Goal: Information Seeking & Learning: Learn about a topic

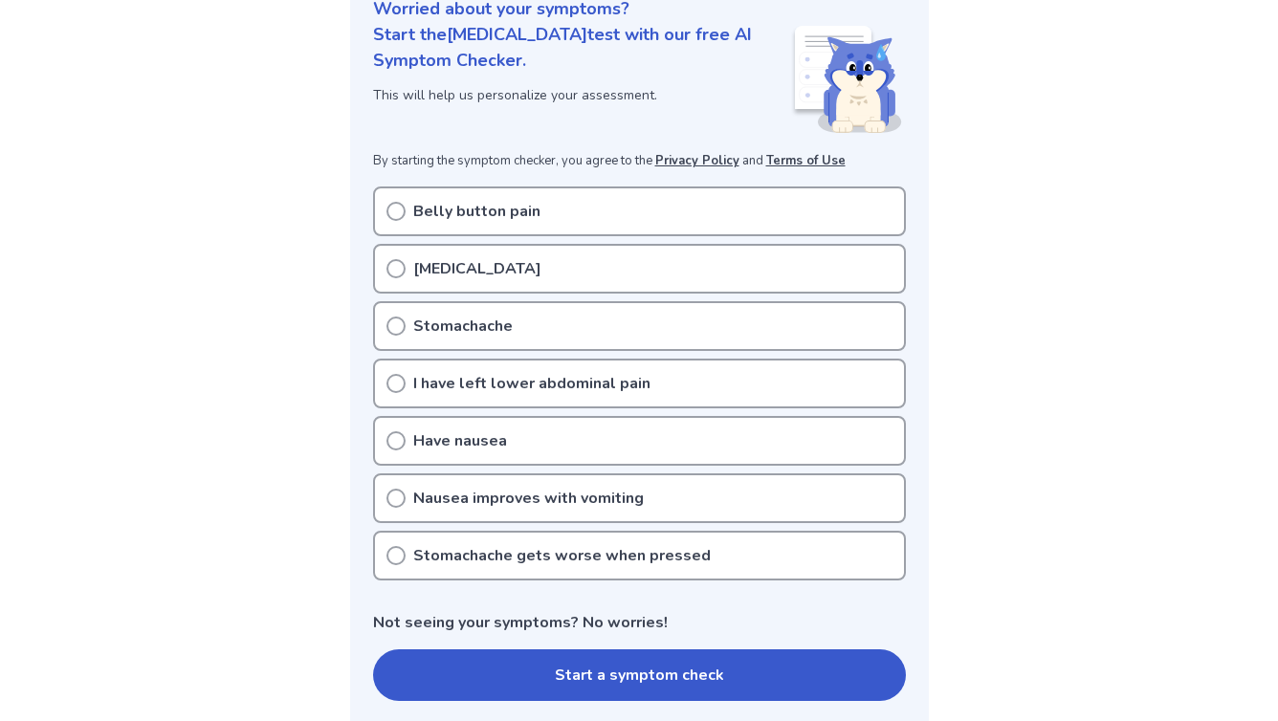
scroll to position [320, 0]
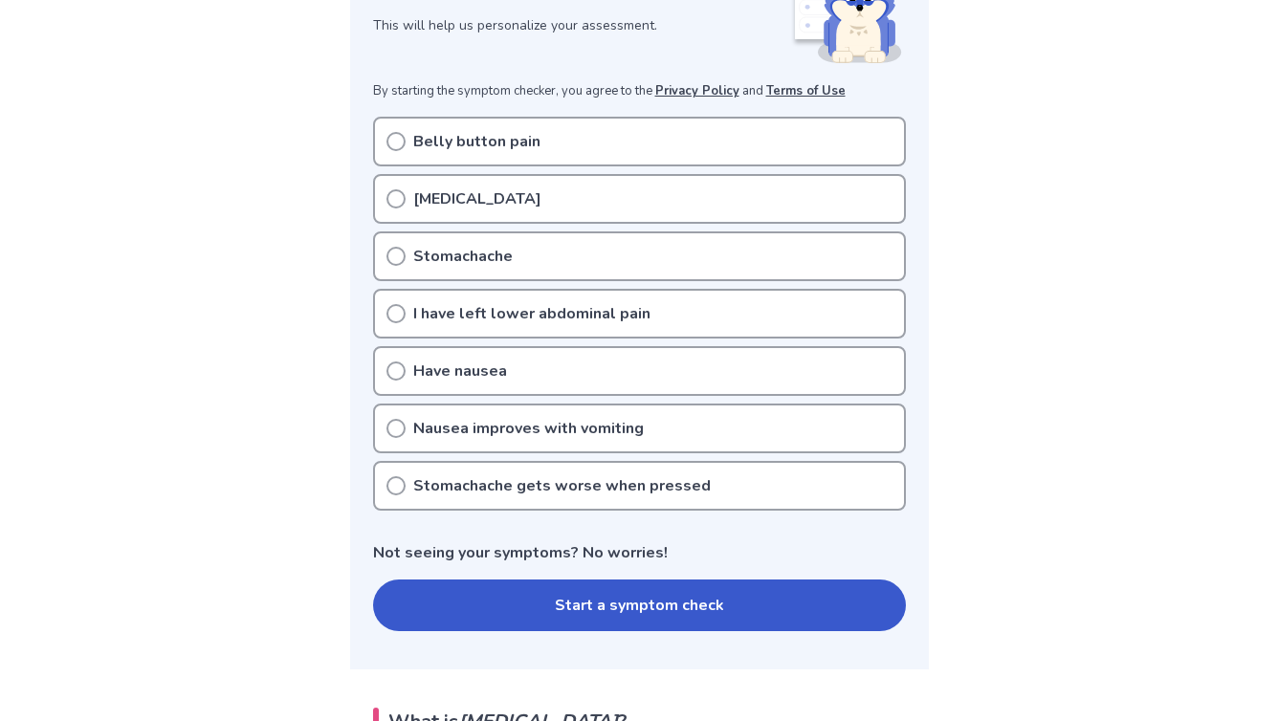
click at [394, 199] on icon at bounding box center [395, 198] width 19 height 19
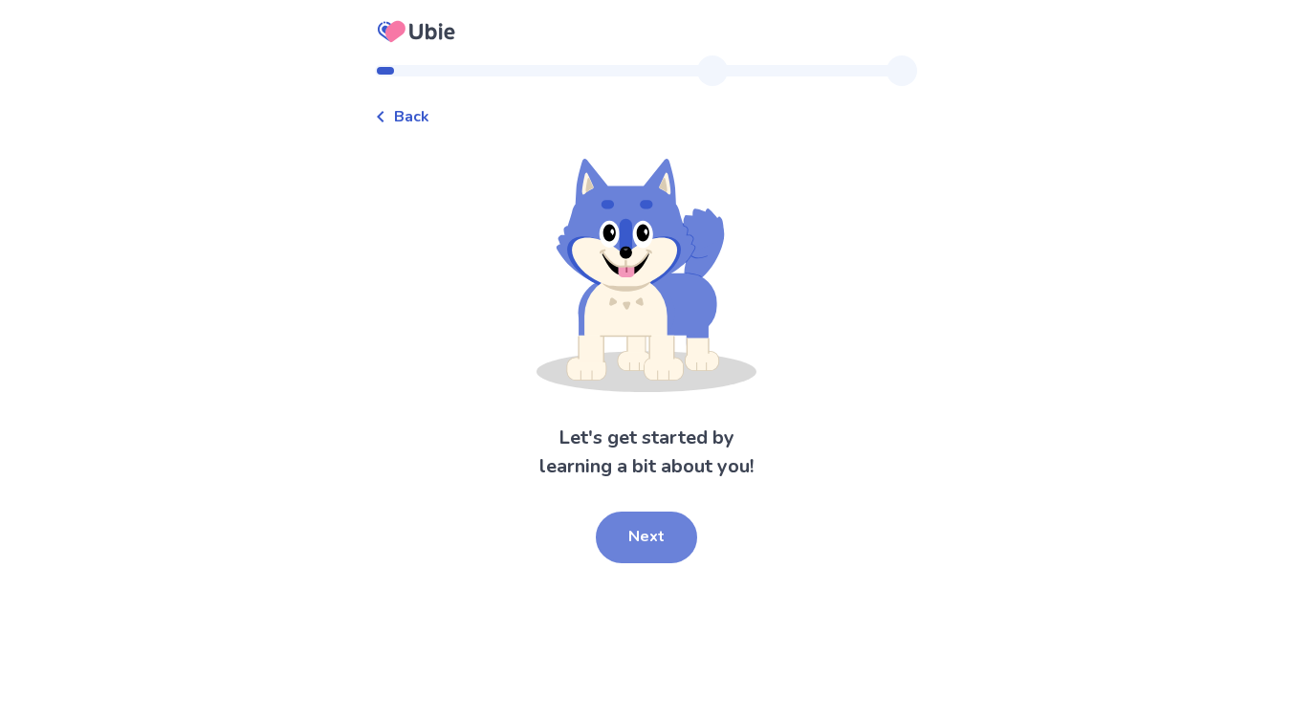
click at [654, 538] on button "Next" at bounding box center [646, 538] width 101 height 52
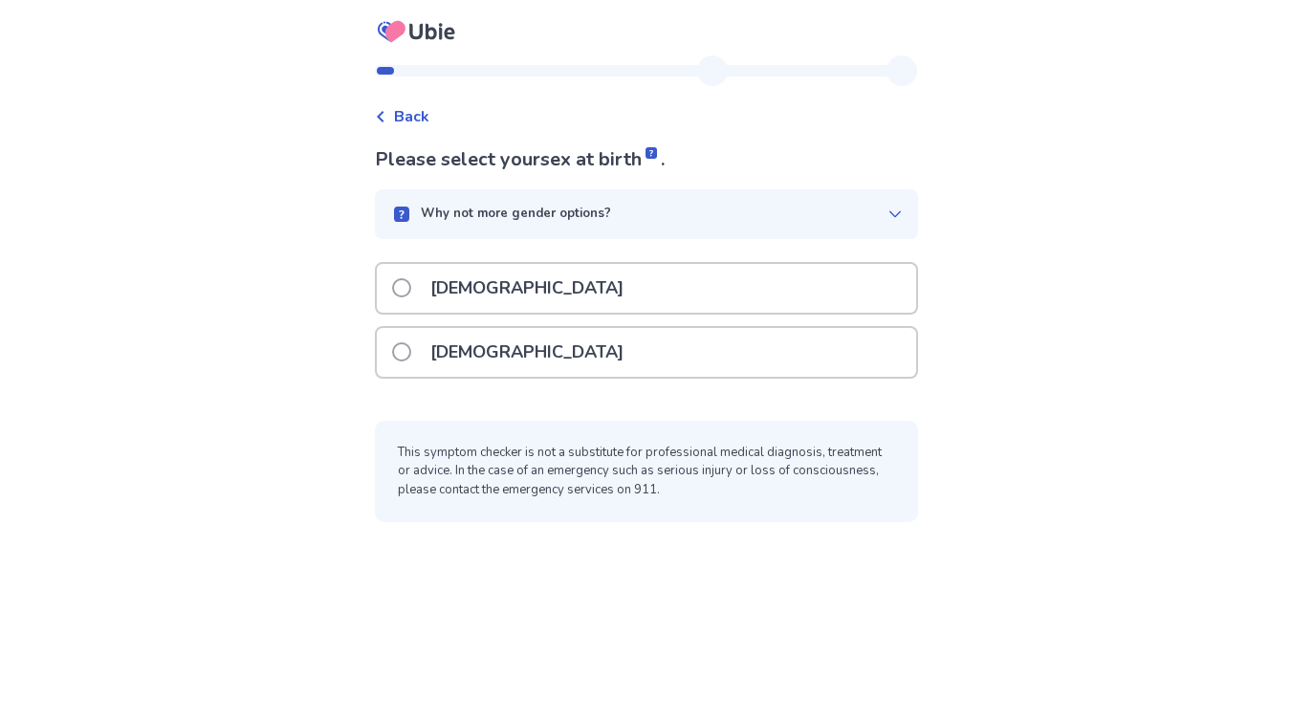
click at [410, 286] on span at bounding box center [401, 287] width 19 height 19
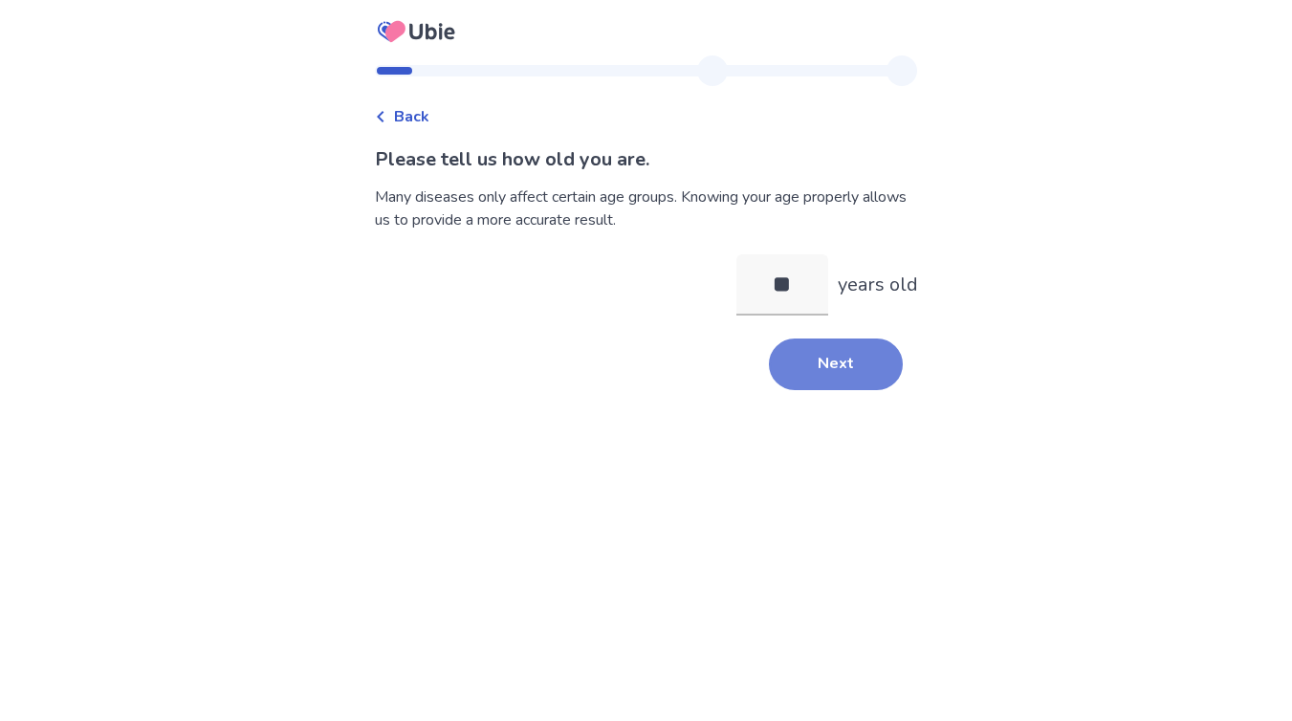
type input "**"
click at [823, 364] on button "Next" at bounding box center [836, 365] width 134 height 52
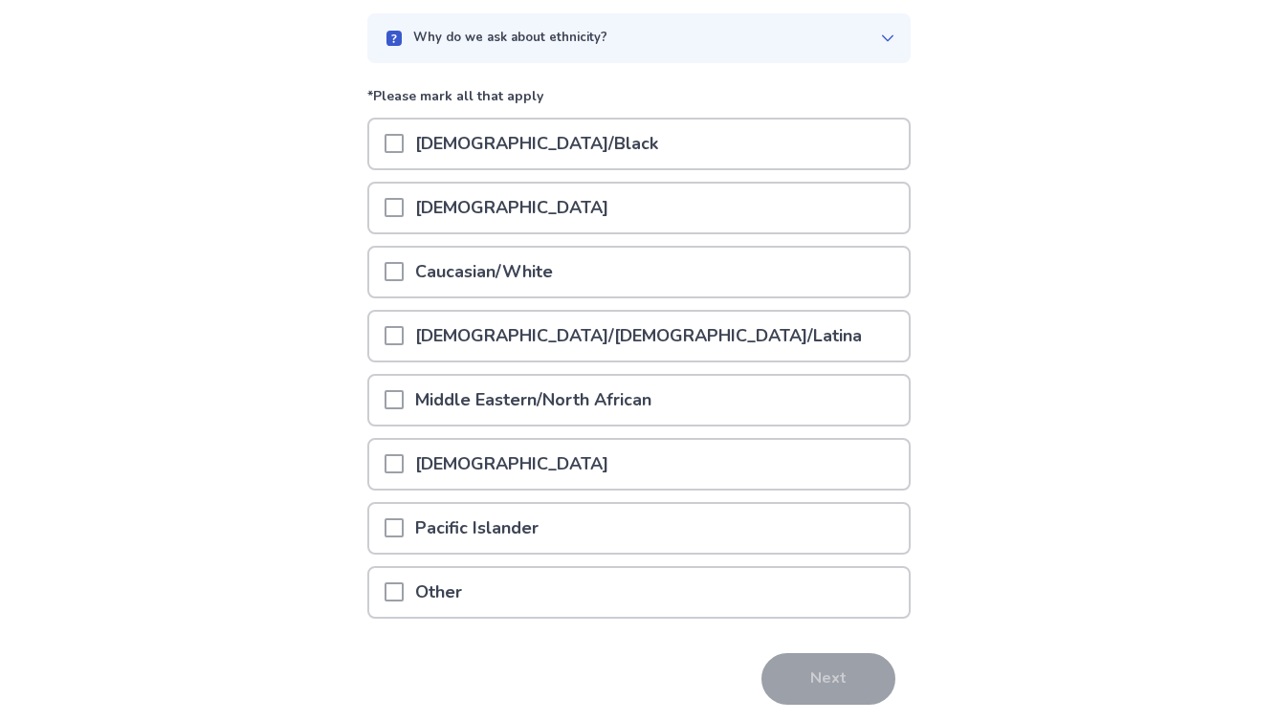
scroll to position [172, 0]
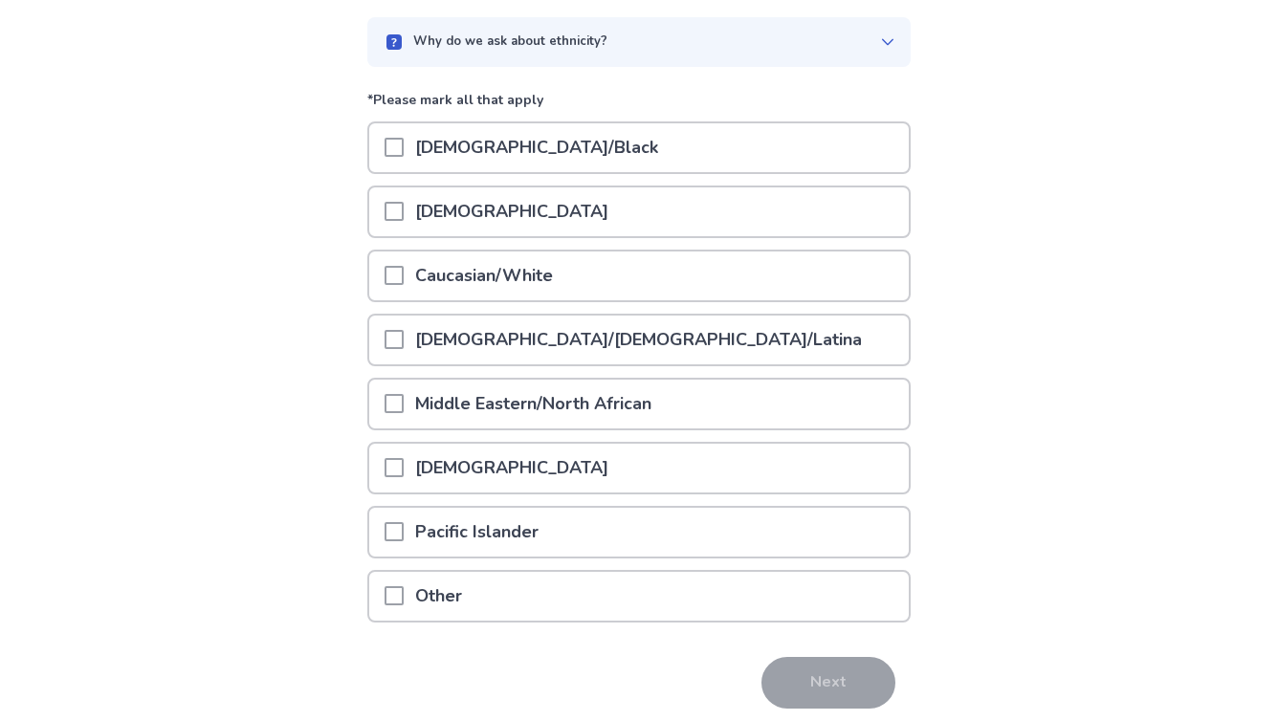
click at [404, 279] on span at bounding box center [394, 275] width 19 height 19
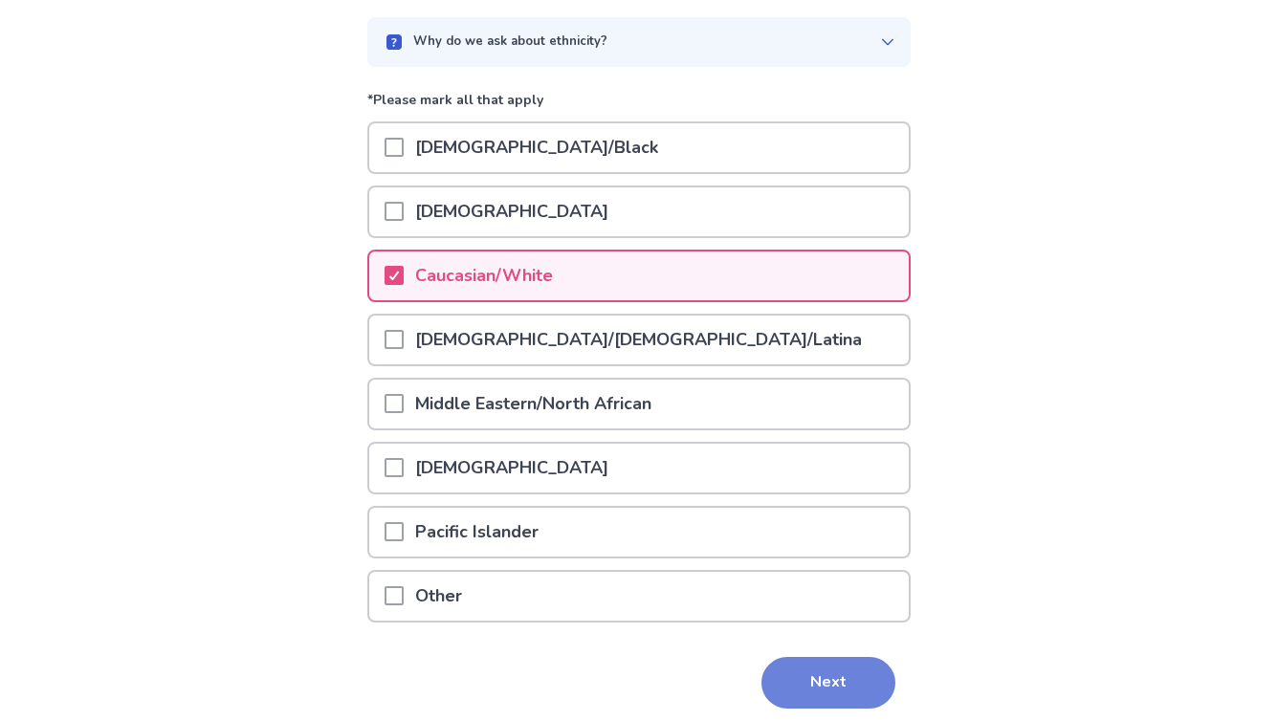
click at [820, 686] on button "Next" at bounding box center [828, 683] width 134 height 52
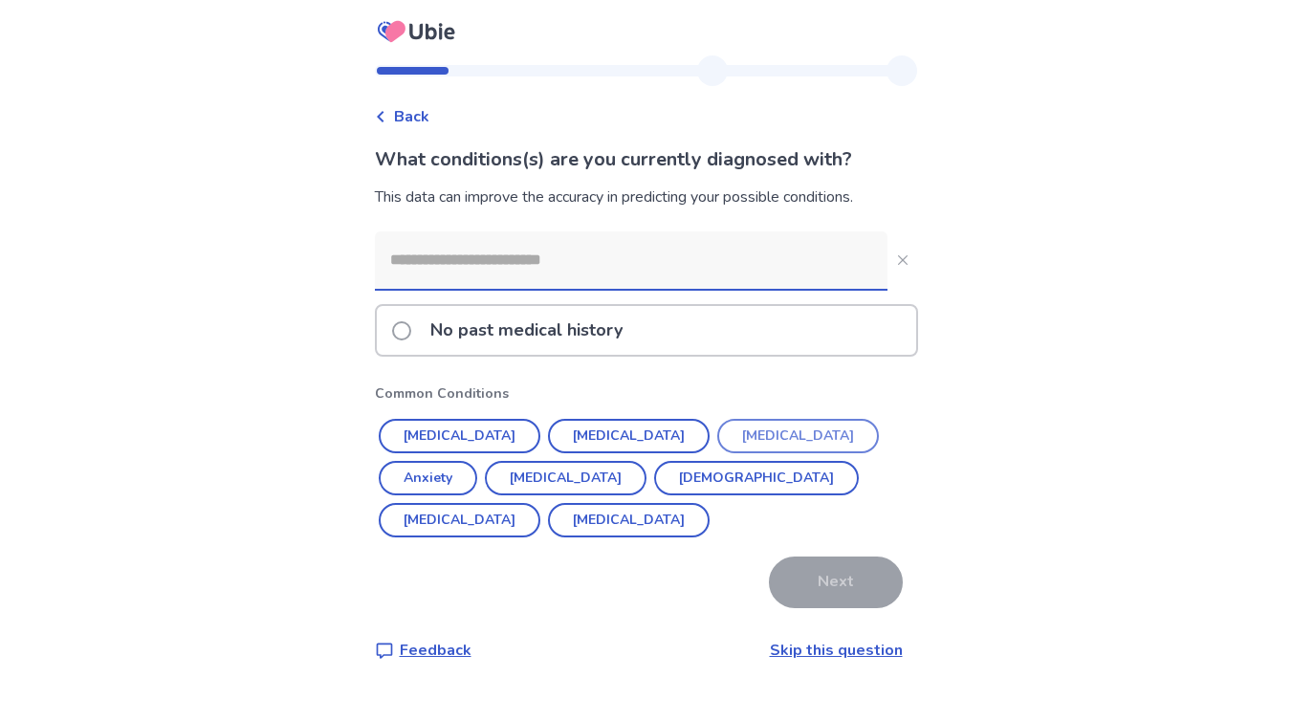
click at [717, 437] on button "Depression" at bounding box center [798, 436] width 162 height 34
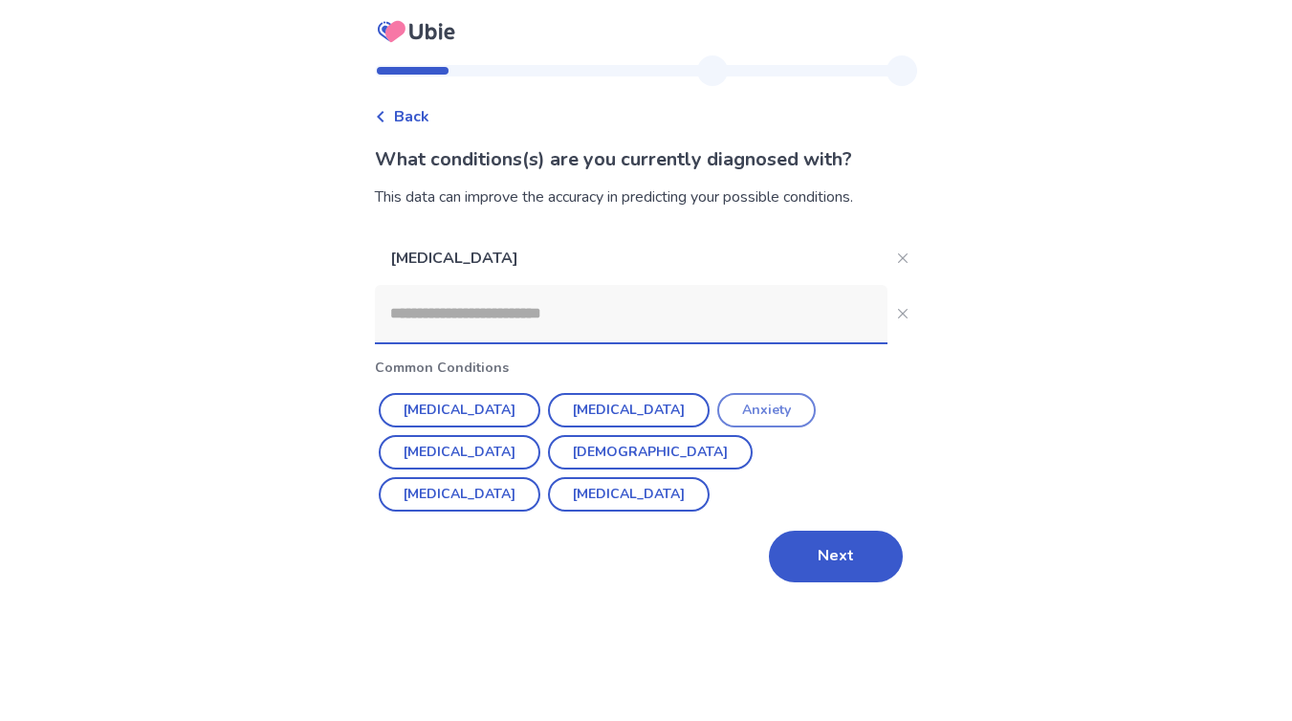
click at [717, 409] on button "Anxiety" at bounding box center [766, 410] width 99 height 34
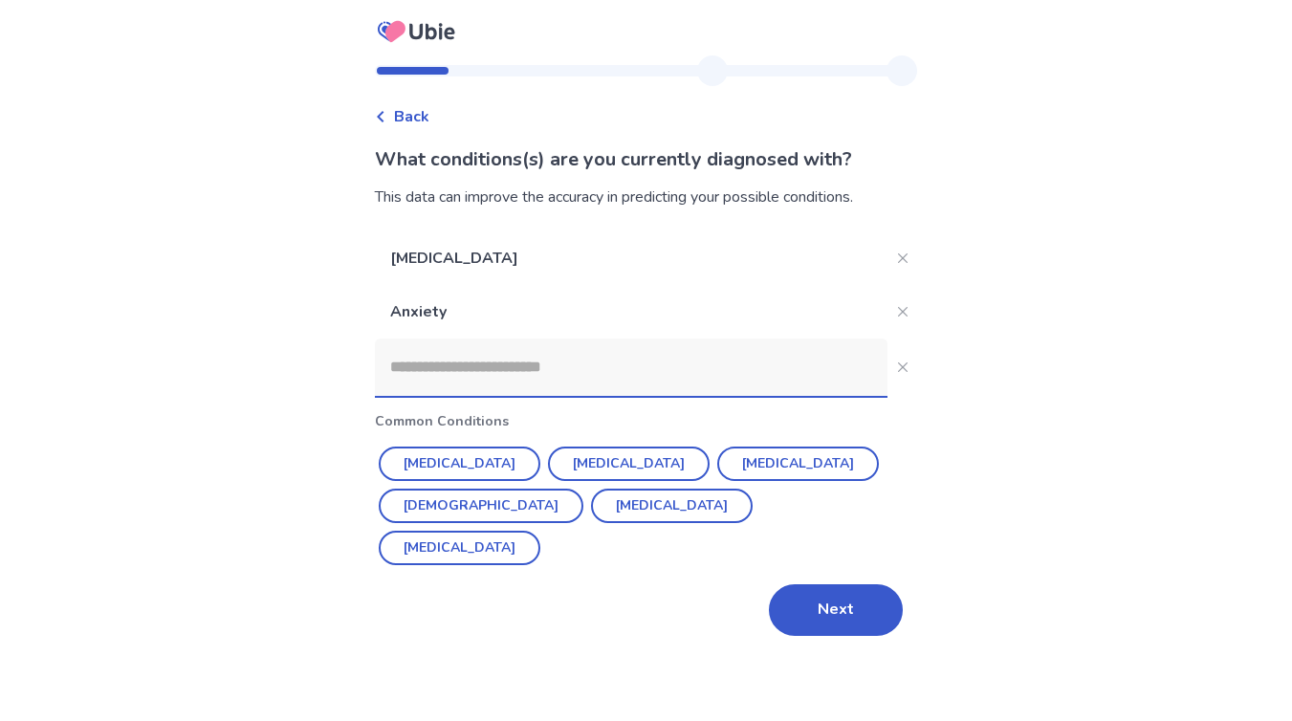
click at [458, 373] on input at bounding box center [631, 367] width 513 height 57
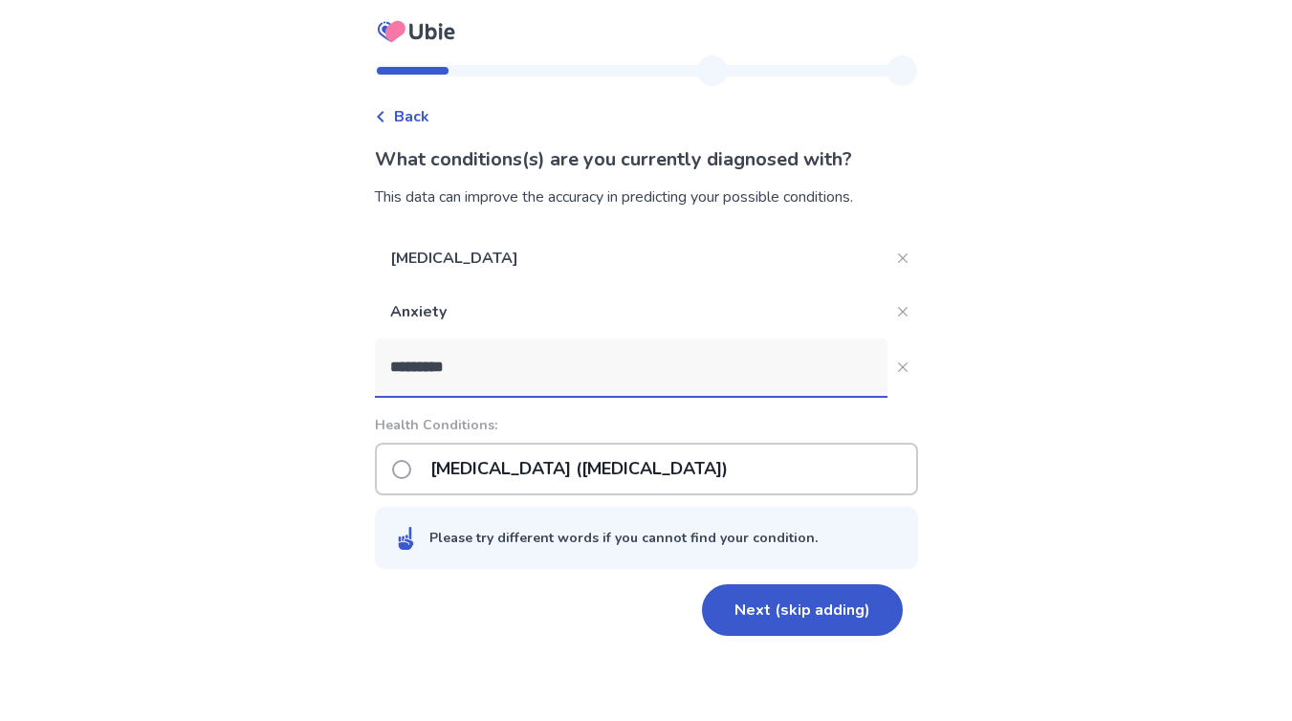
type input "*********"
click at [409, 470] on span at bounding box center [401, 469] width 19 height 19
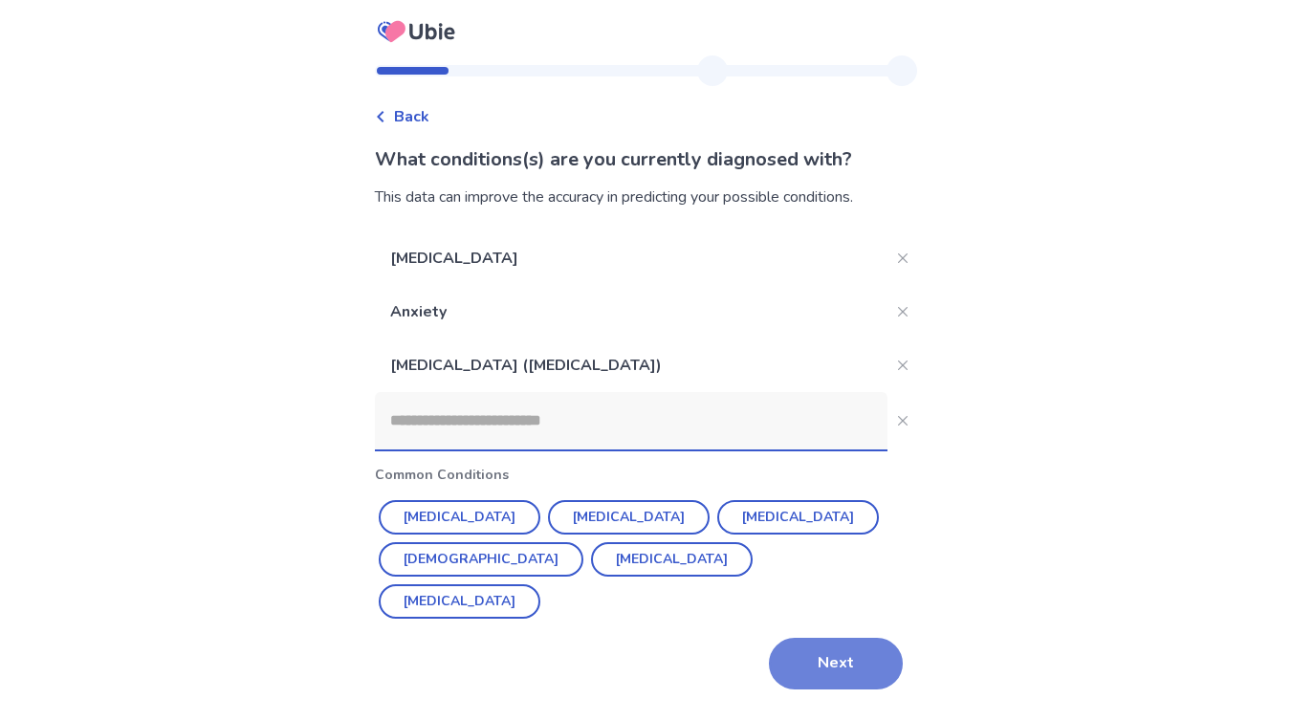
click at [808, 663] on button "Next" at bounding box center [836, 664] width 134 height 52
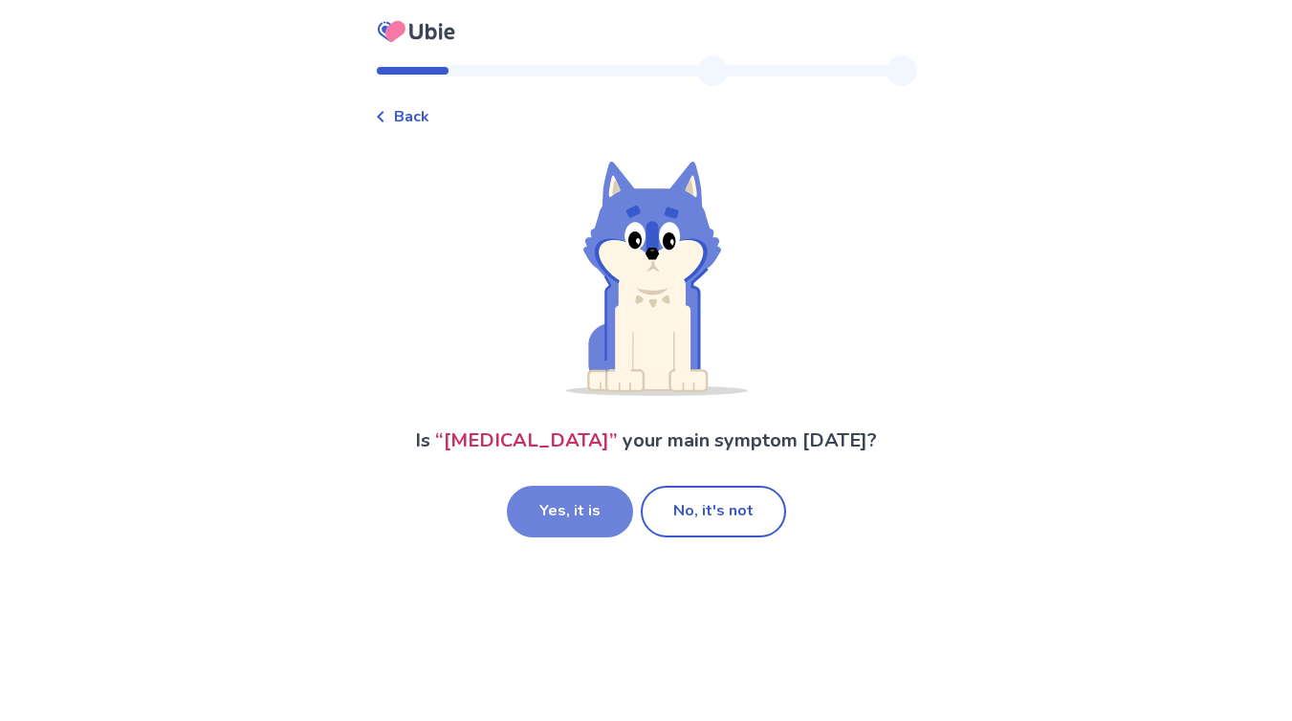
click at [589, 515] on button "Yes, it is" at bounding box center [570, 512] width 126 height 52
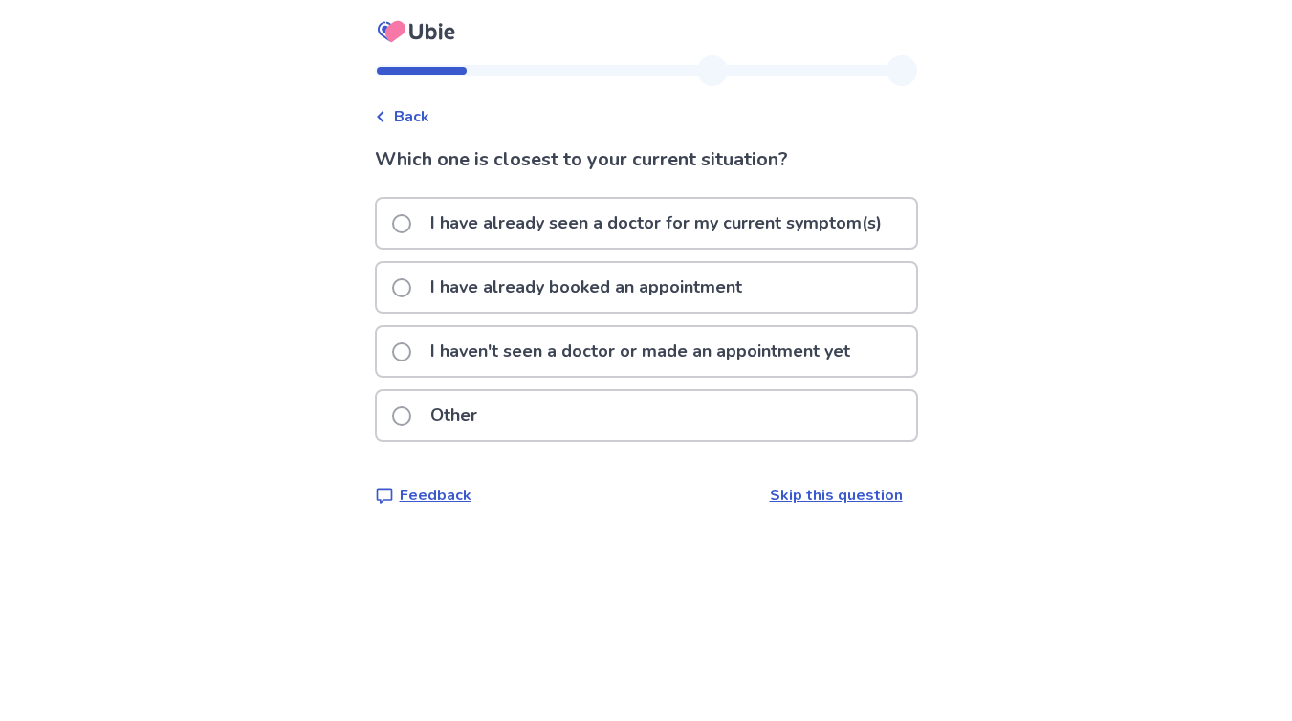
click at [408, 355] on span at bounding box center [401, 351] width 19 height 19
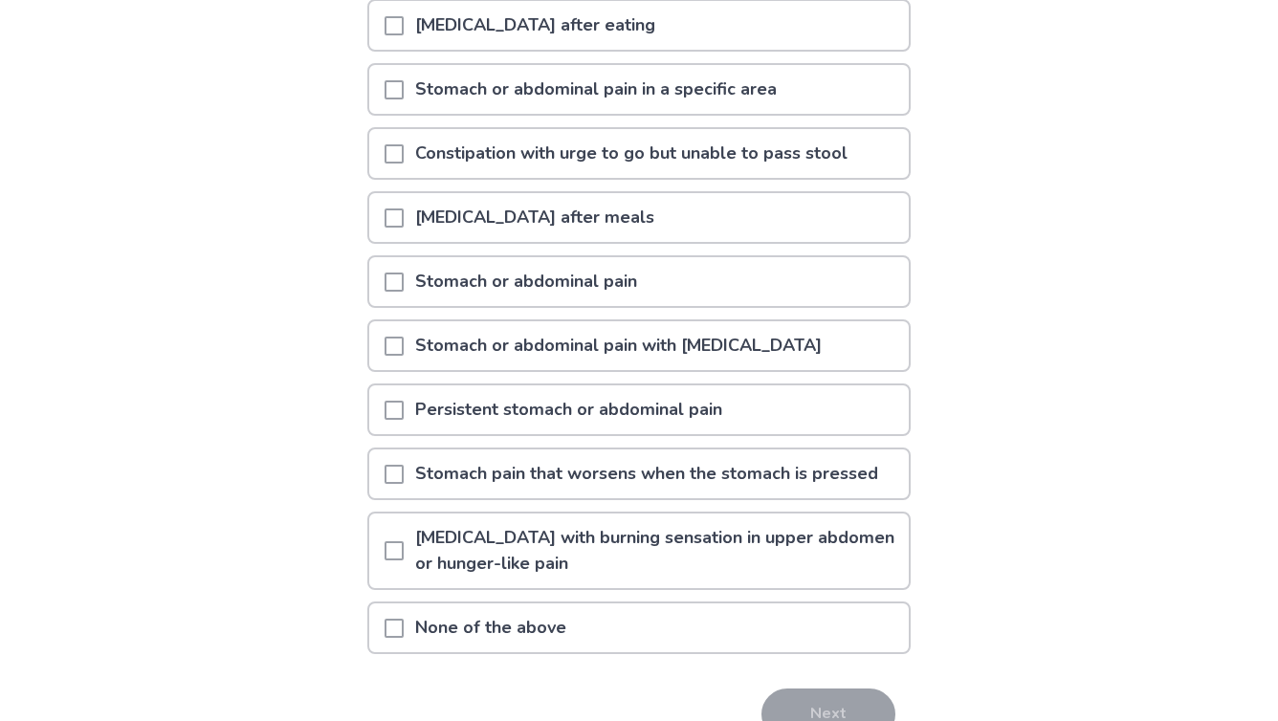
scroll to position [289, 0]
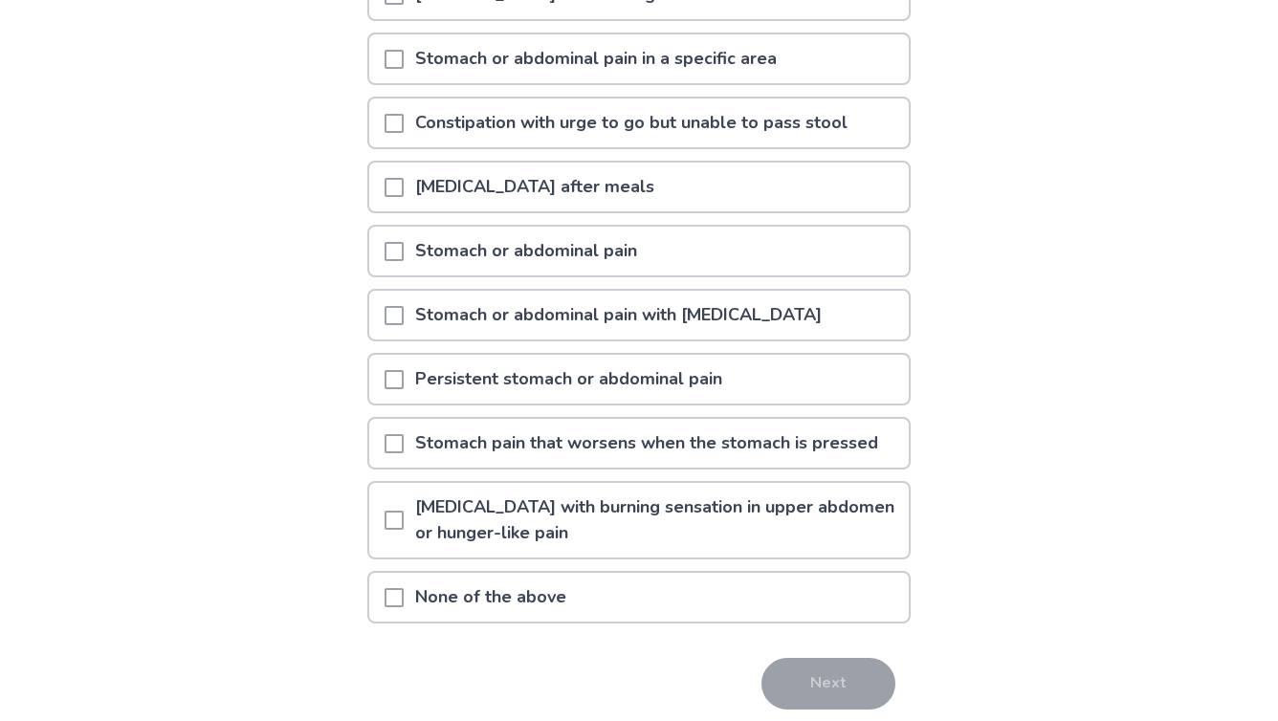
click at [404, 122] on span at bounding box center [394, 123] width 19 height 19
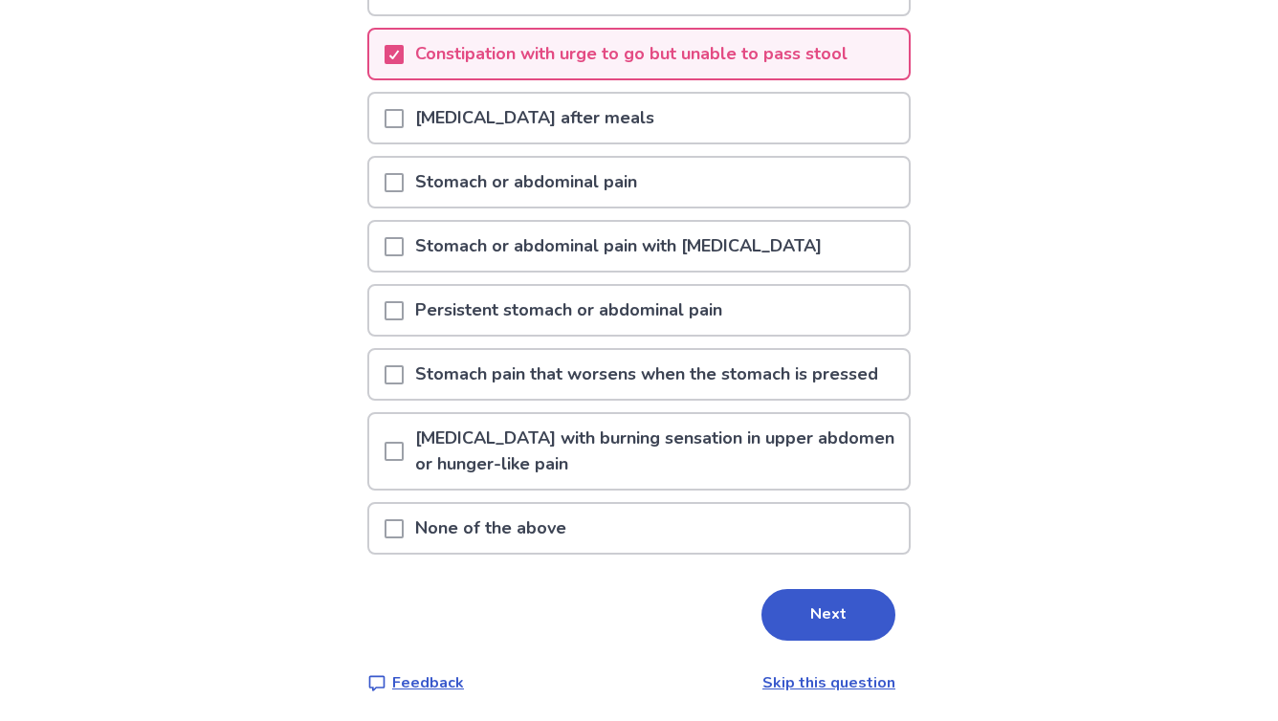
scroll to position [361, 0]
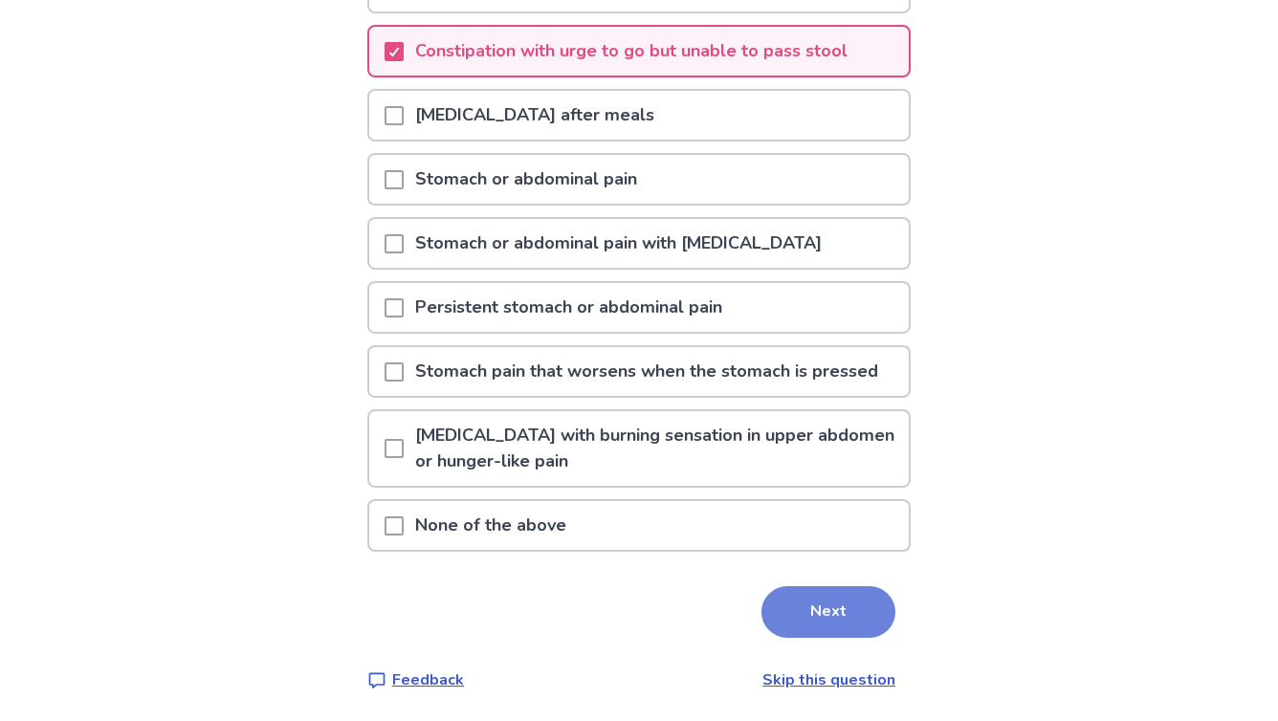
click at [823, 607] on button "Next" at bounding box center [828, 612] width 134 height 52
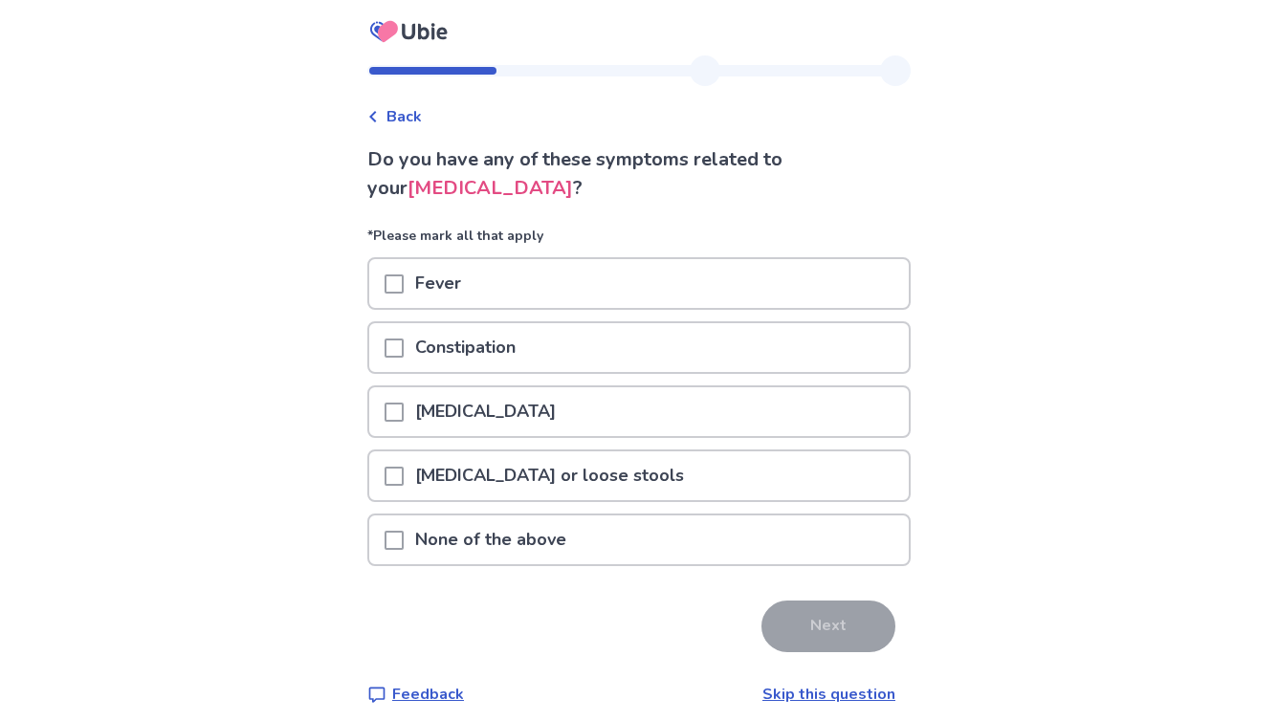
click at [401, 347] on span at bounding box center [394, 348] width 19 height 19
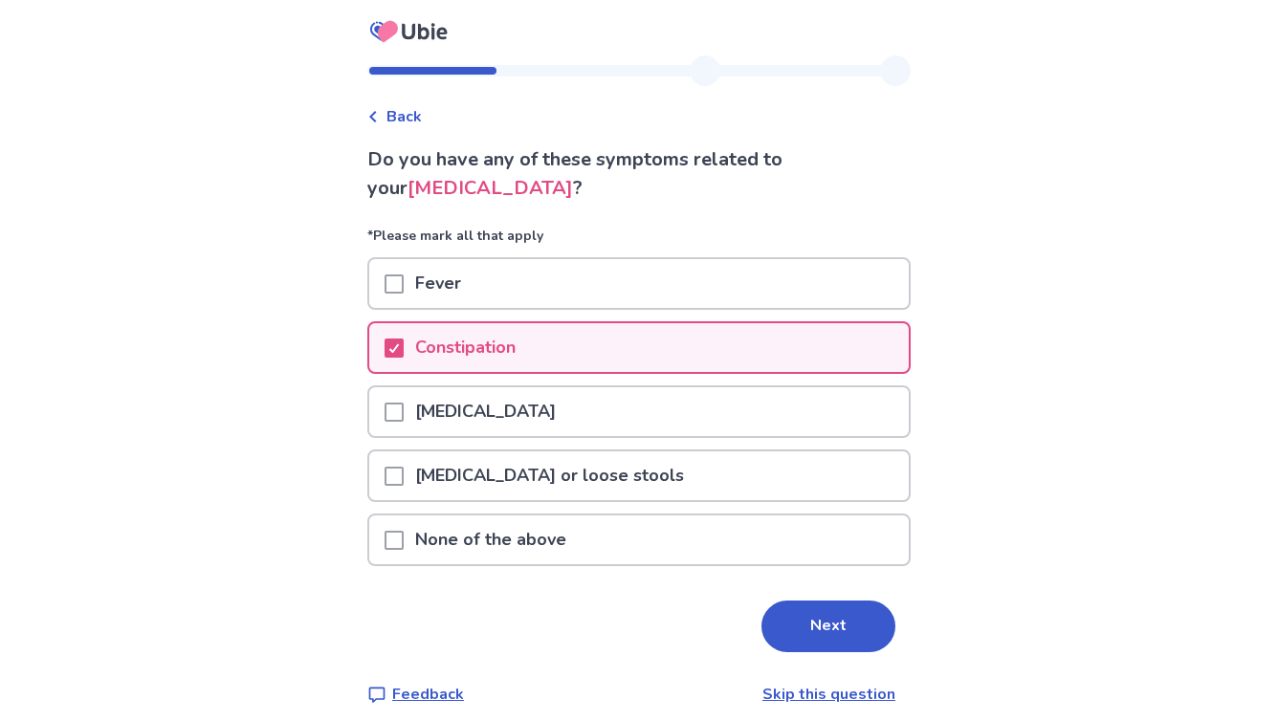
click at [404, 482] on span at bounding box center [394, 476] width 19 height 19
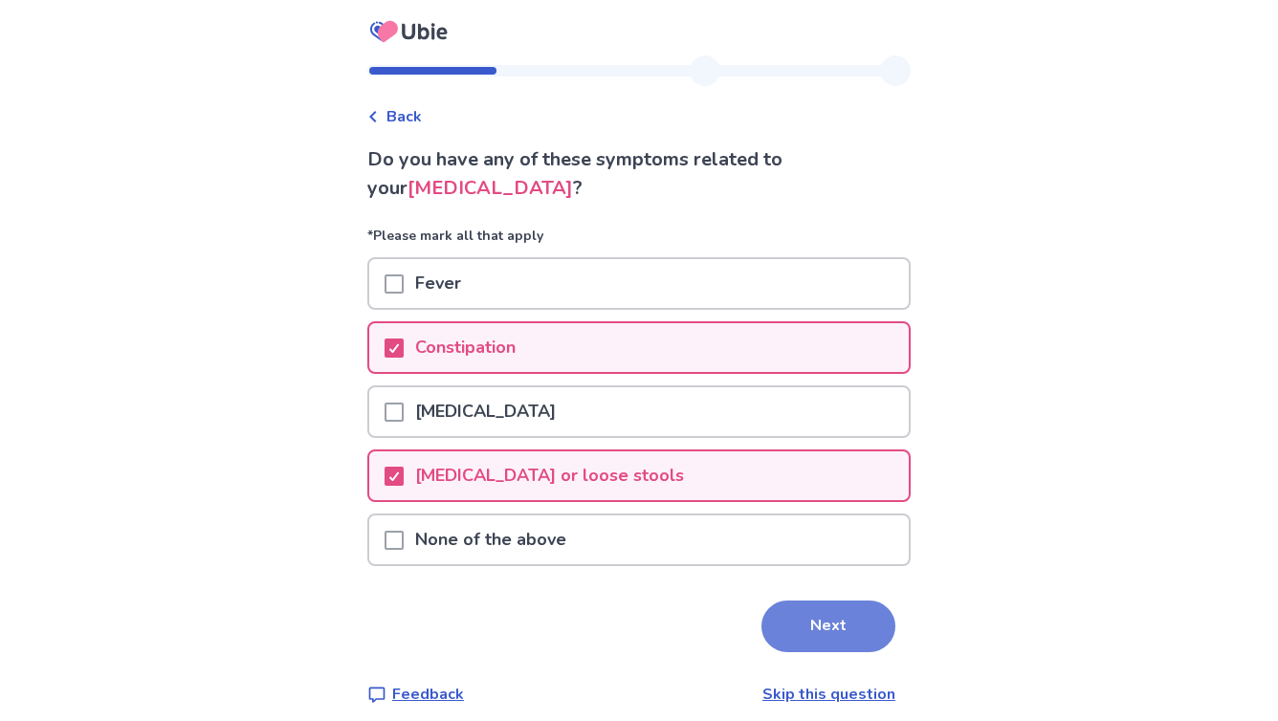
click at [816, 630] on button "Next" at bounding box center [828, 627] width 134 height 52
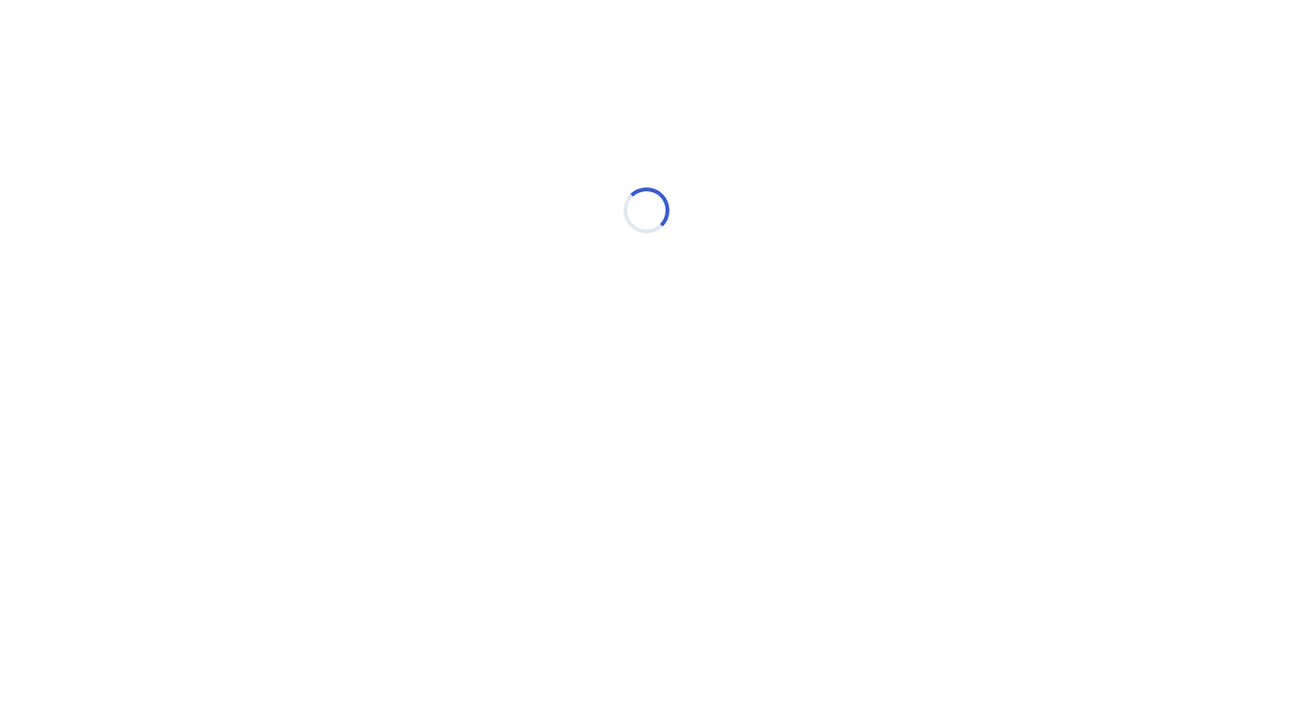
select select "*"
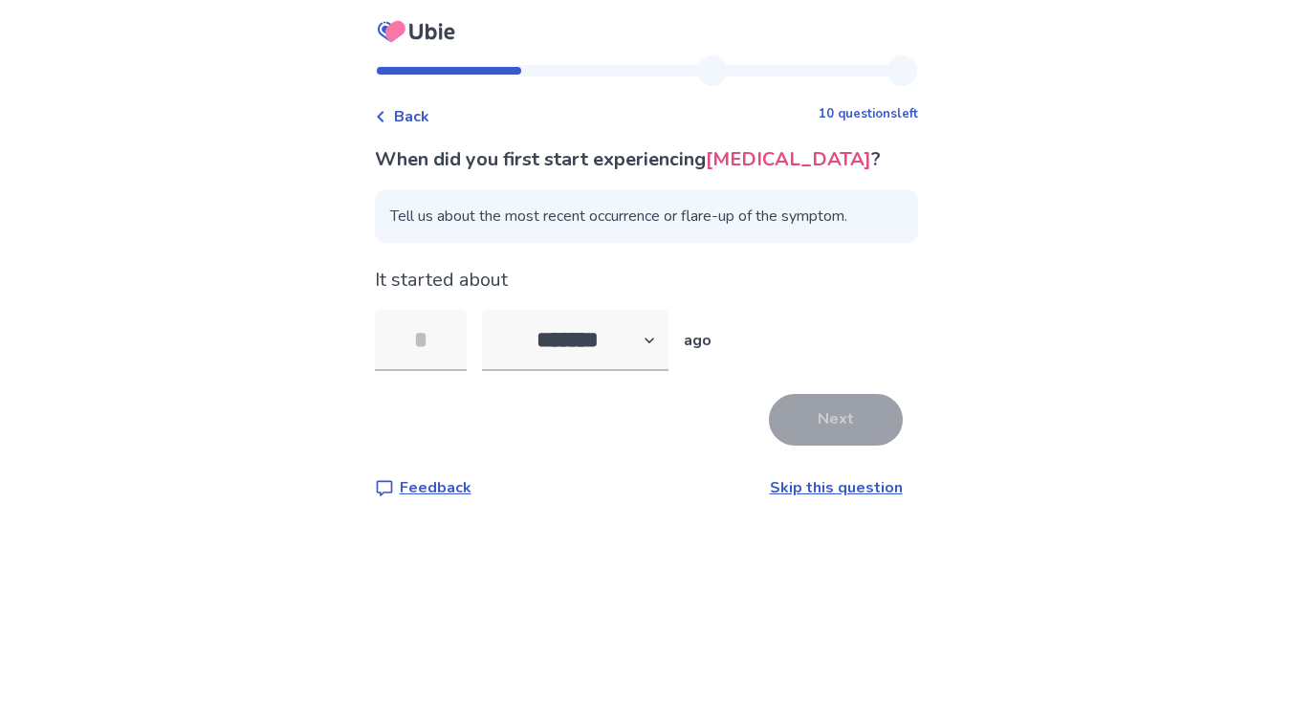
type input "*"
click at [842, 420] on button "Next" at bounding box center [836, 420] width 134 height 52
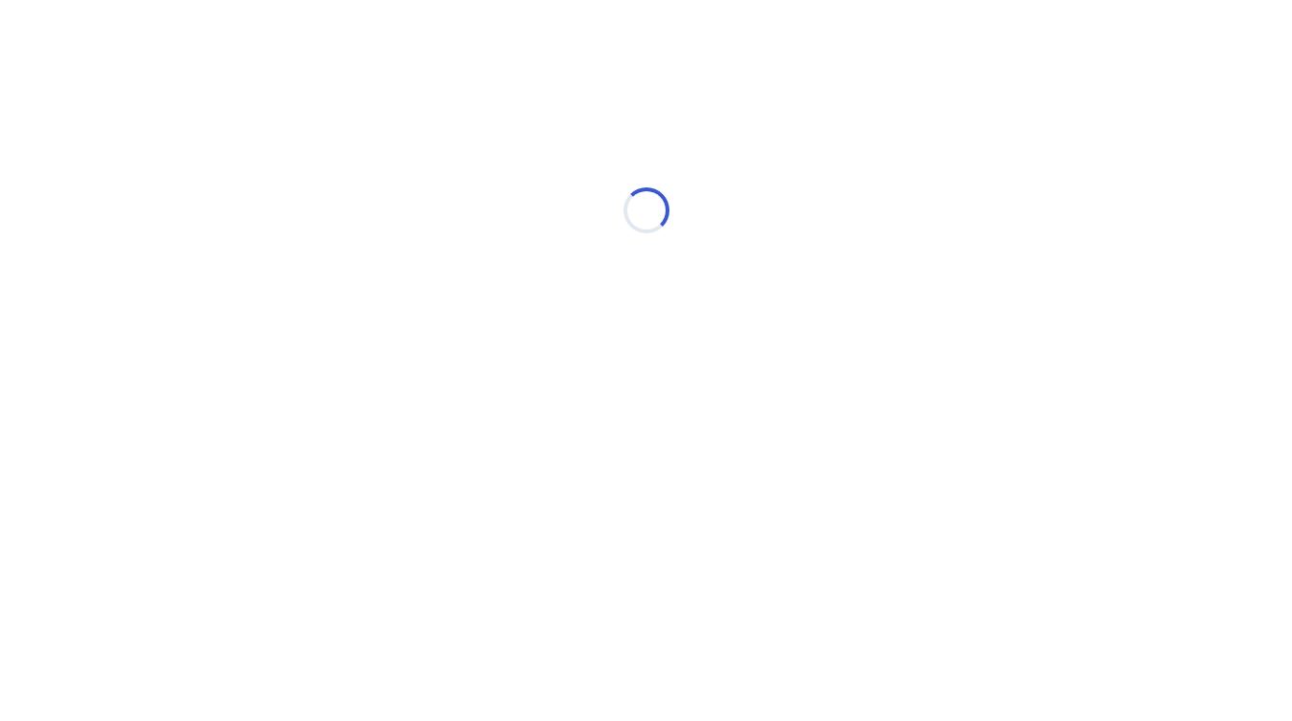
select select "*"
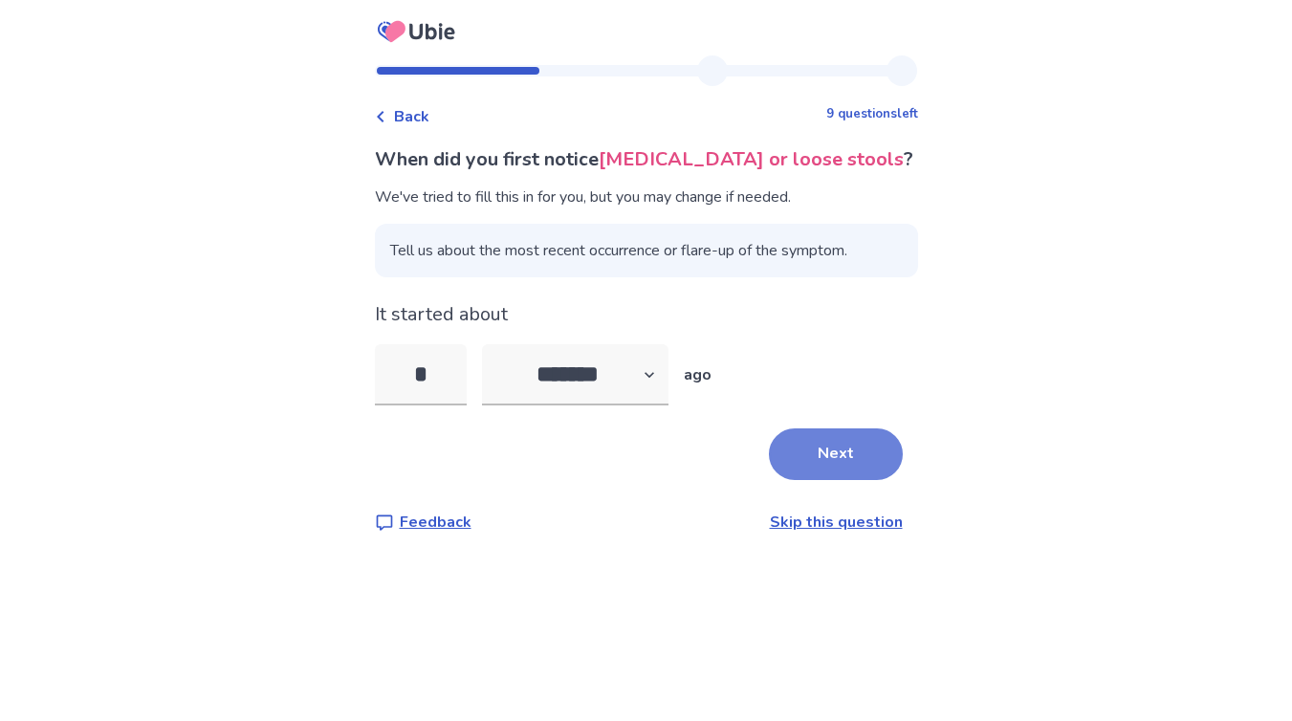
click at [818, 454] on button "Next" at bounding box center [836, 455] width 134 height 52
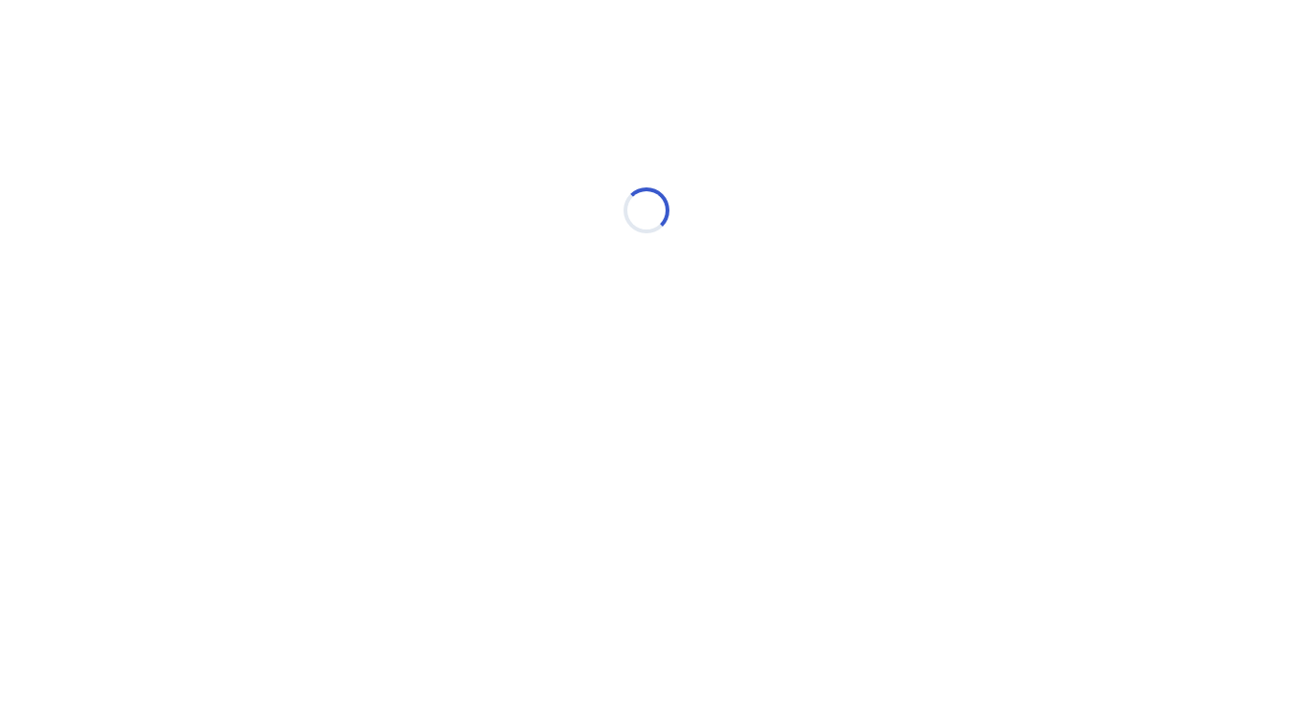
select select "*"
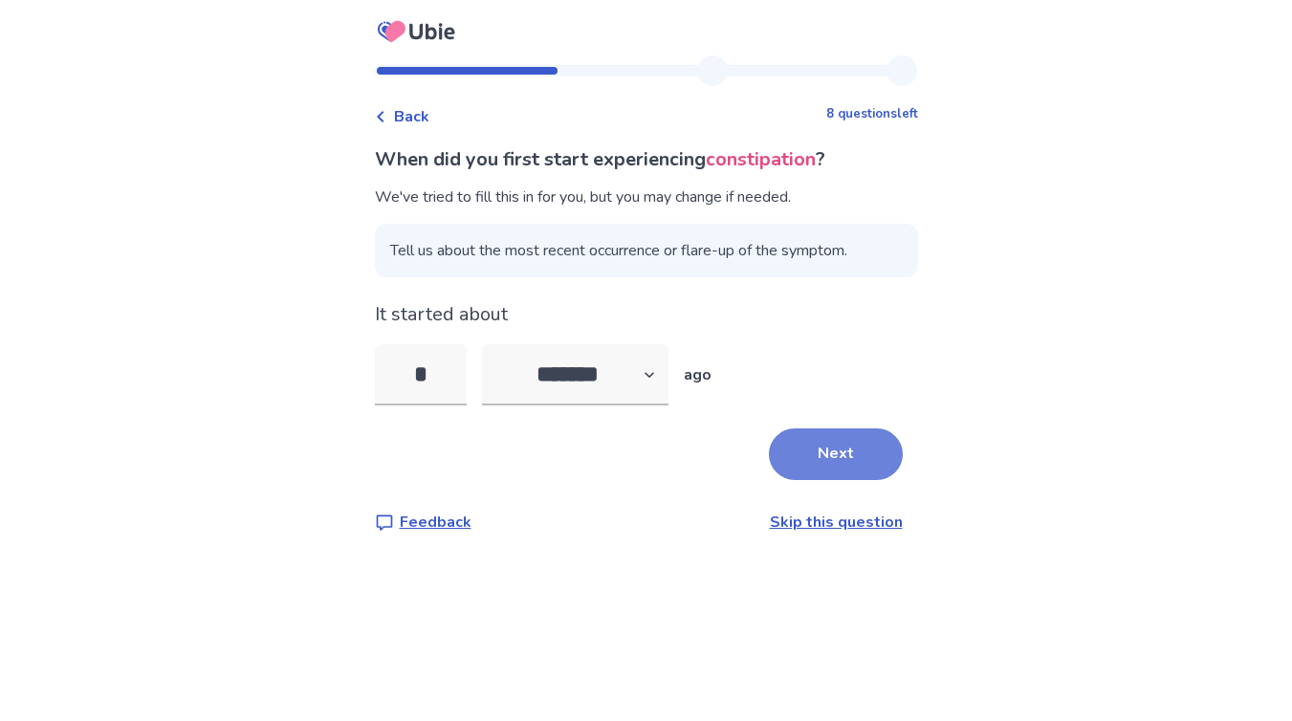
click at [822, 456] on button "Next" at bounding box center [836, 455] width 134 height 52
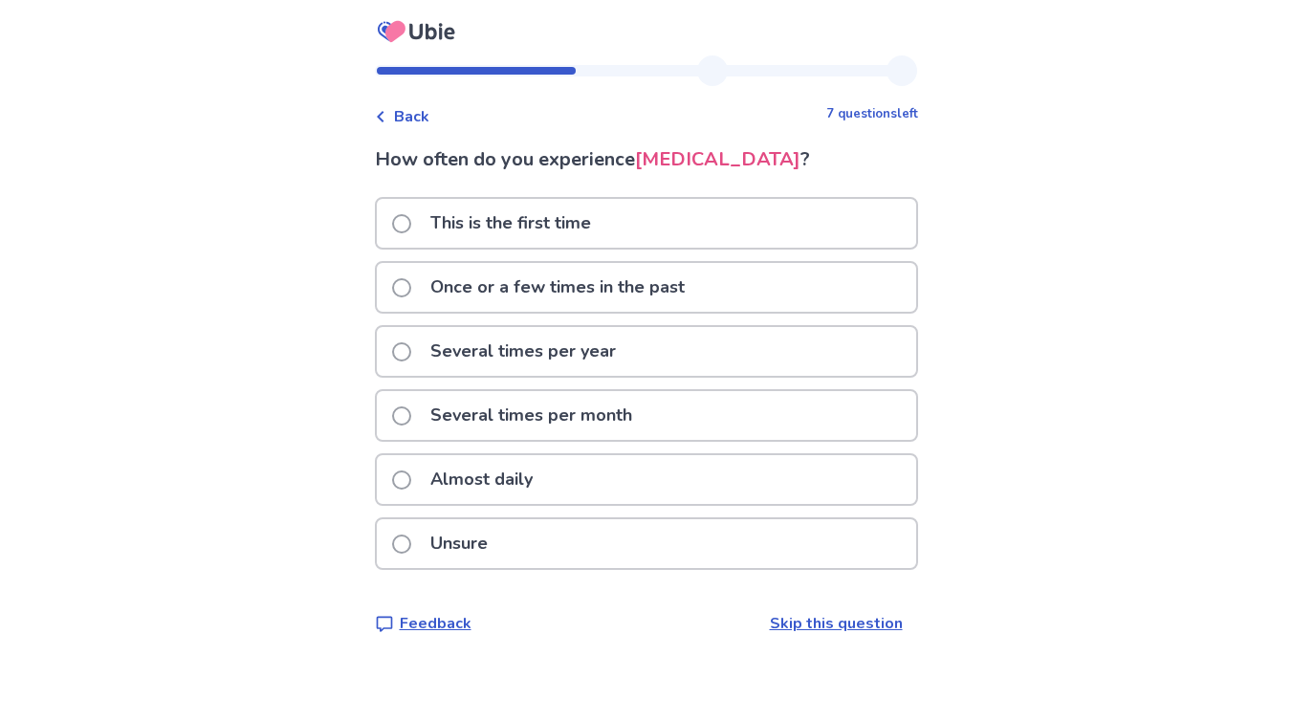
click at [411, 350] on span at bounding box center [401, 351] width 19 height 19
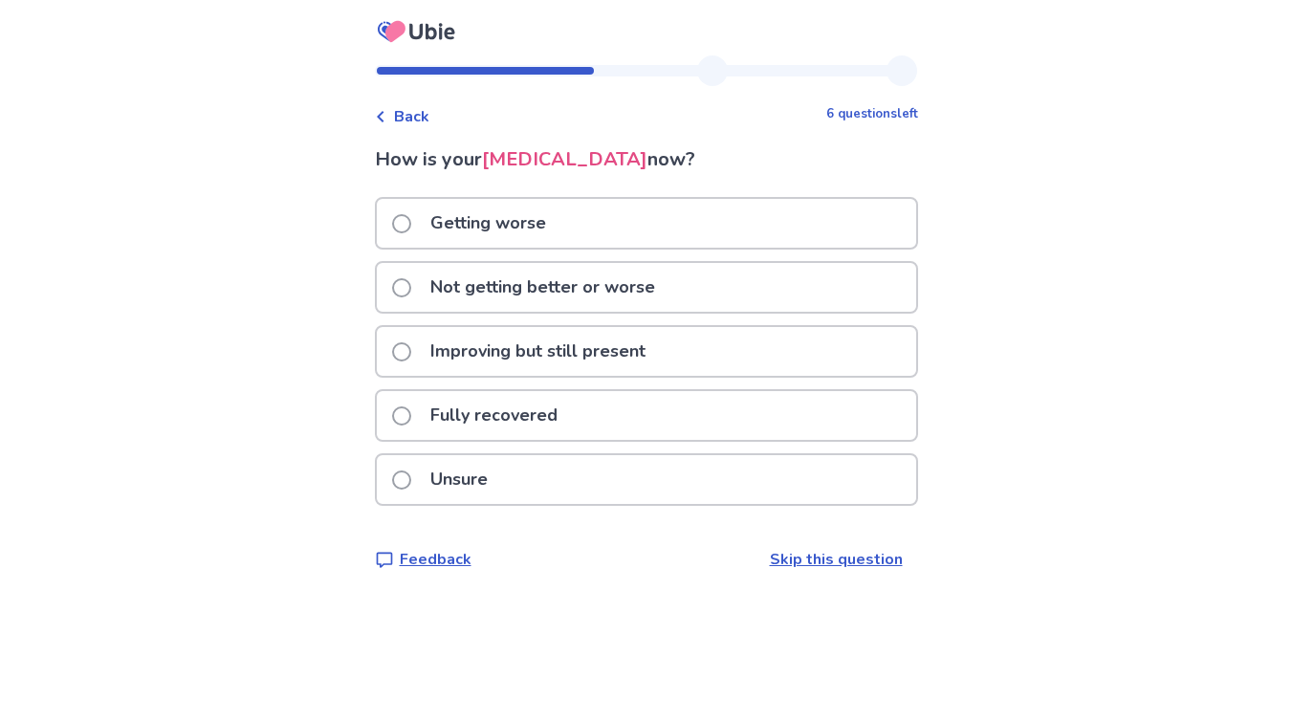
click at [411, 289] on span at bounding box center [401, 287] width 19 height 19
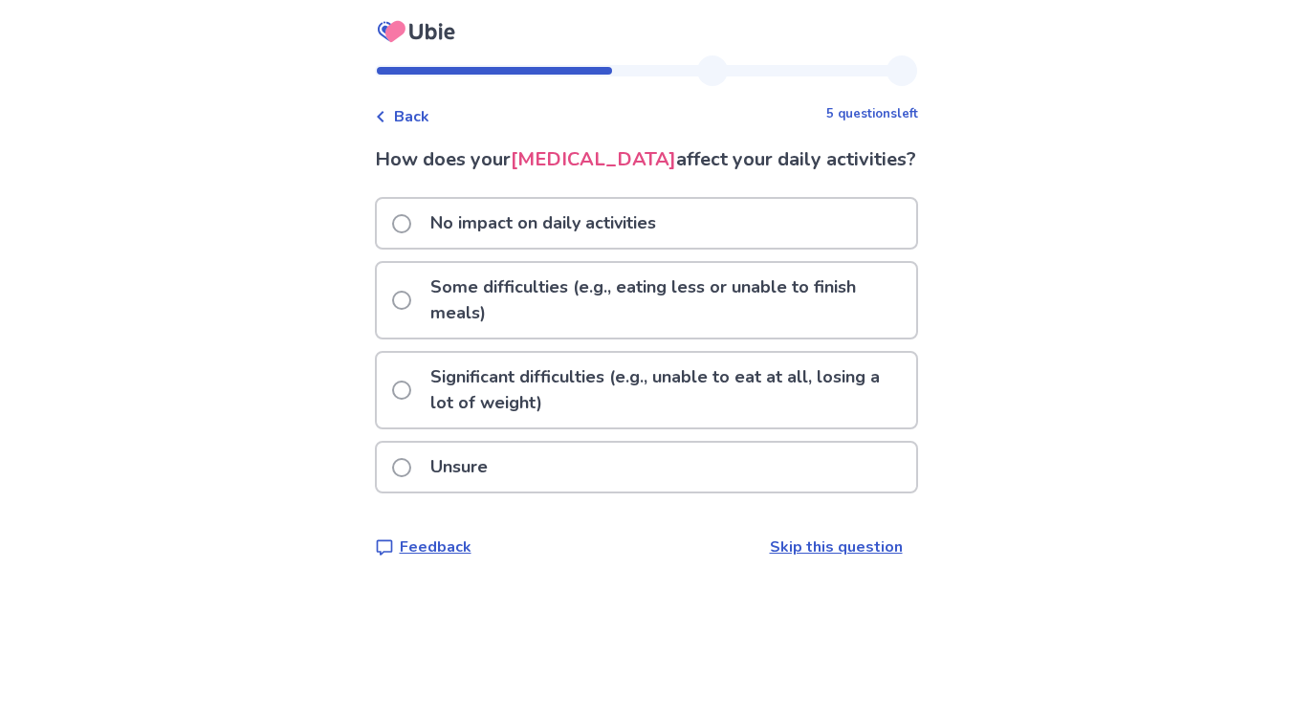
click at [411, 310] on span at bounding box center [401, 300] width 19 height 19
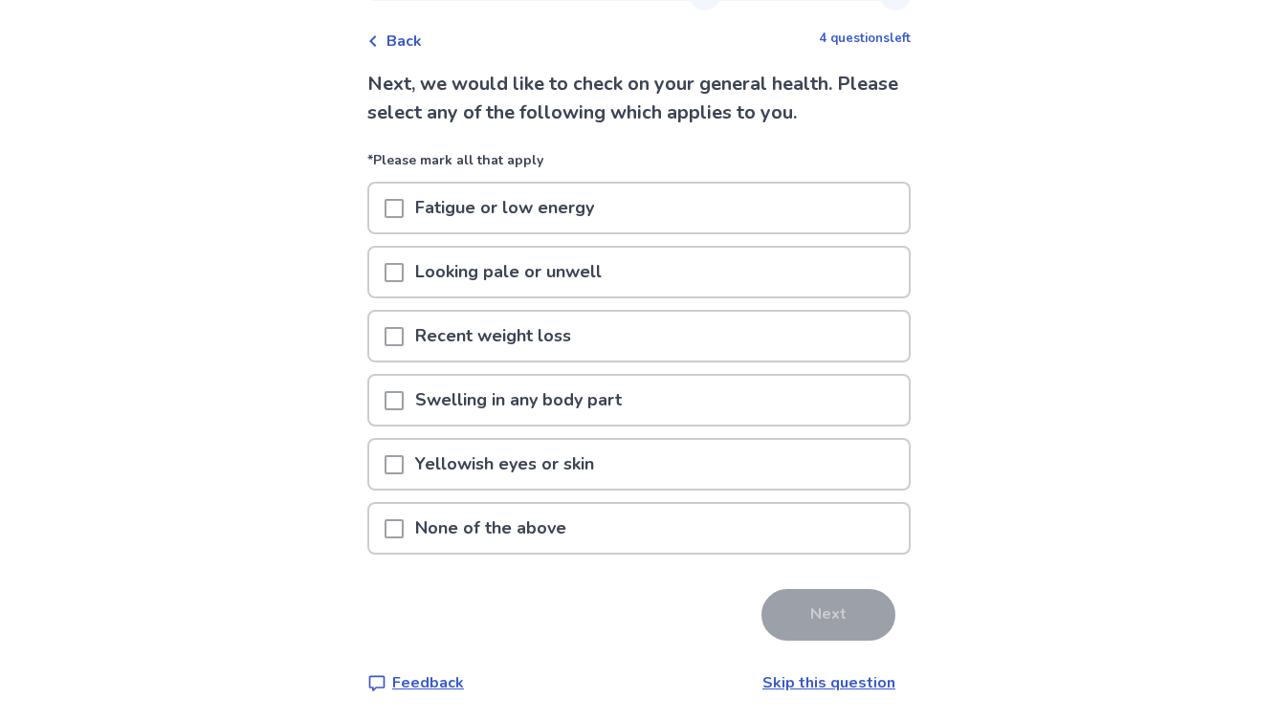
scroll to position [79, 0]
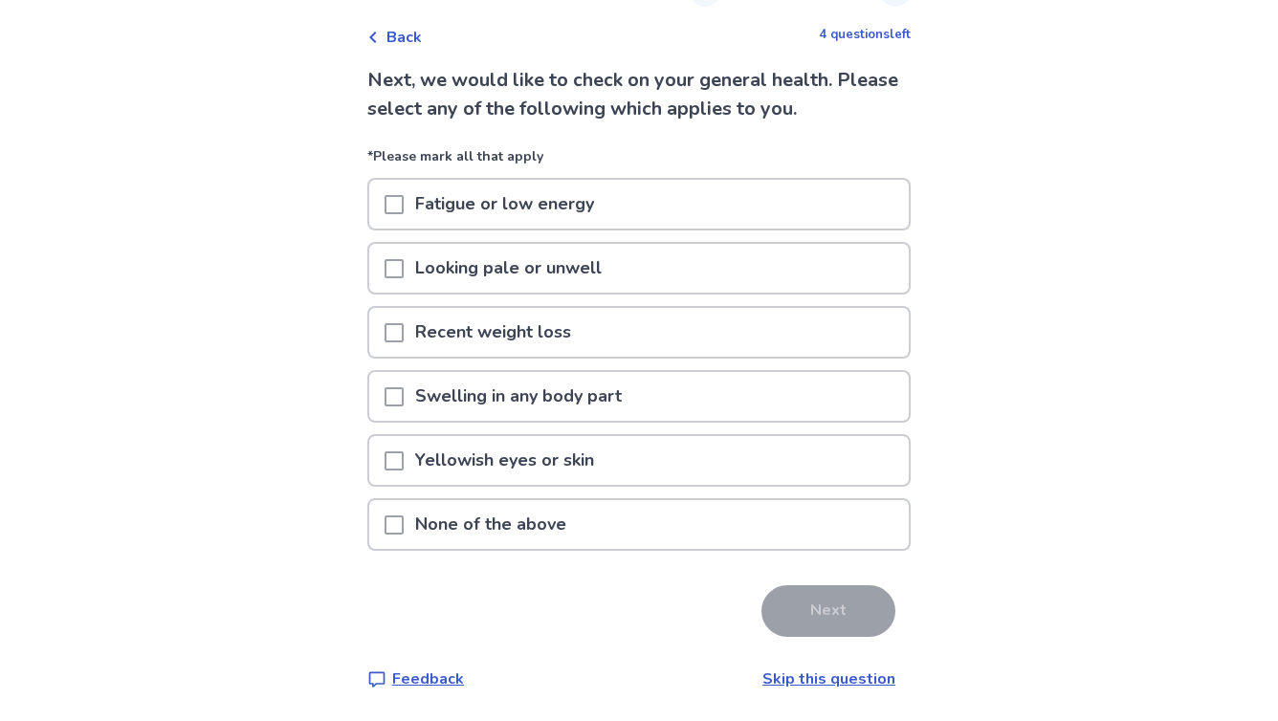
click at [404, 526] on span at bounding box center [394, 525] width 19 height 19
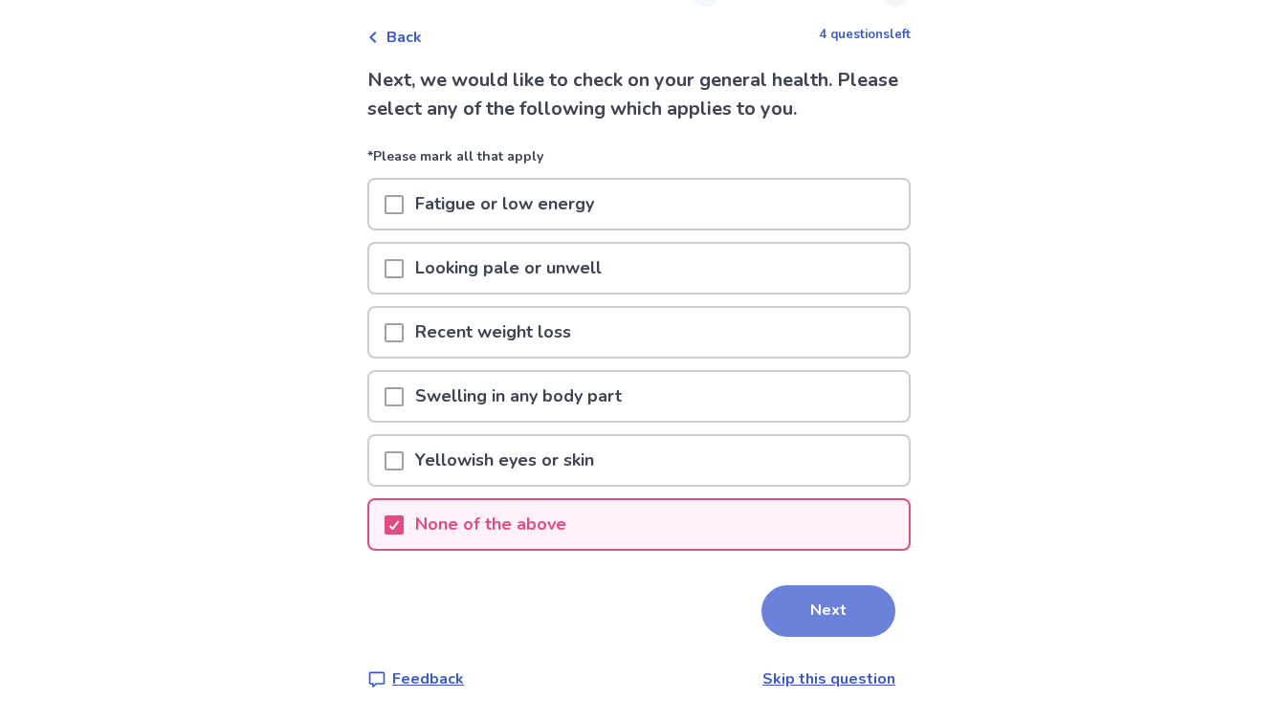
click at [821, 609] on button "Next" at bounding box center [828, 611] width 134 height 52
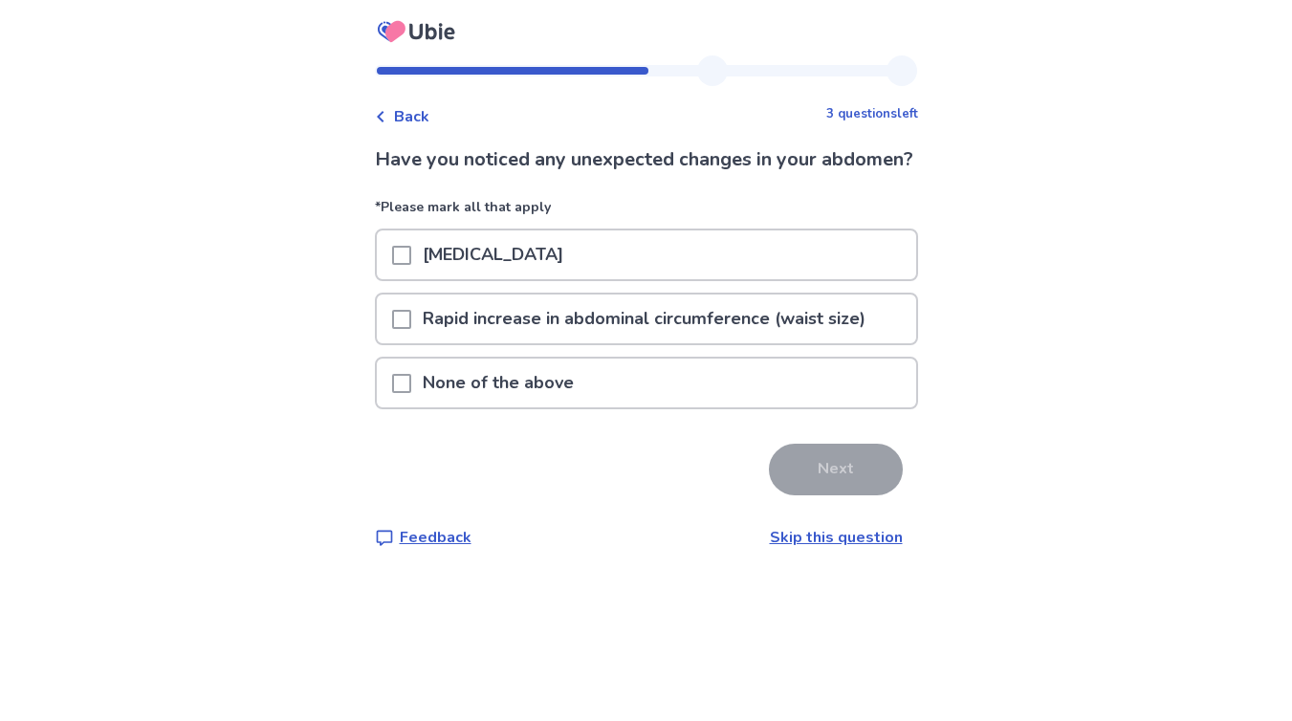
click at [411, 393] on span at bounding box center [401, 383] width 19 height 19
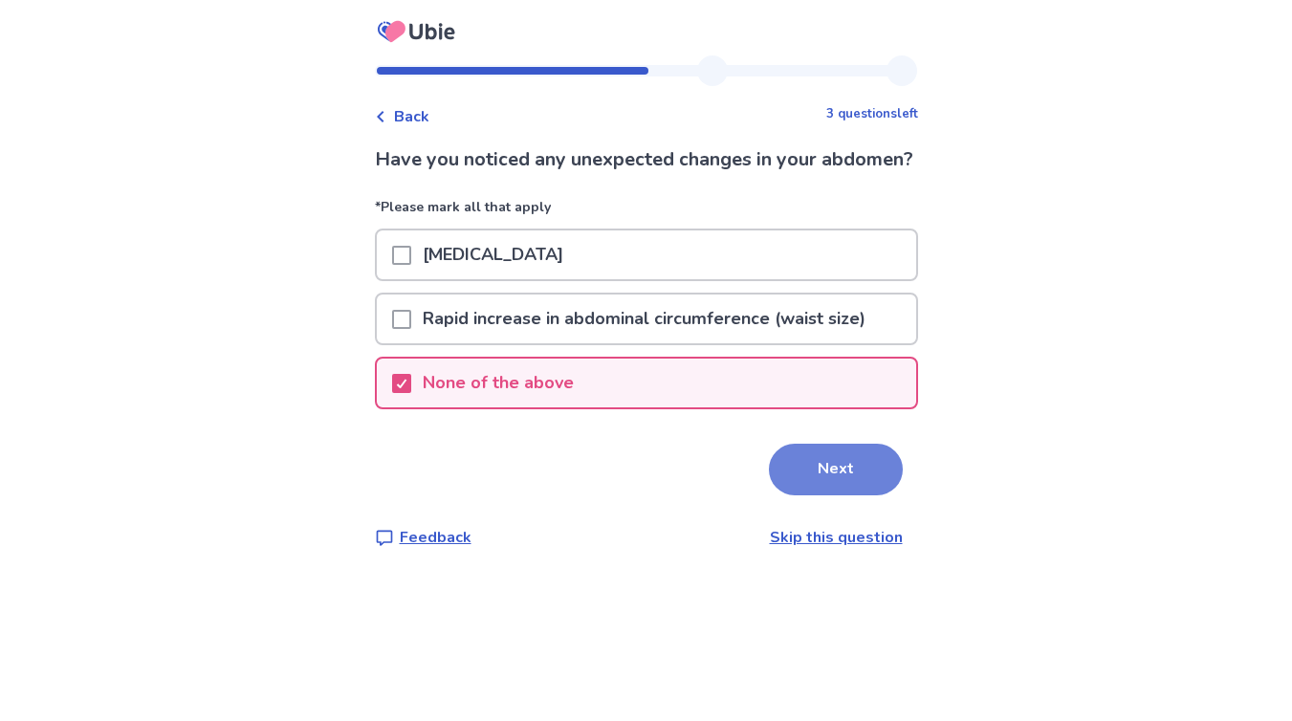
click at [826, 496] on button "Next" at bounding box center [836, 470] width 134 height 52
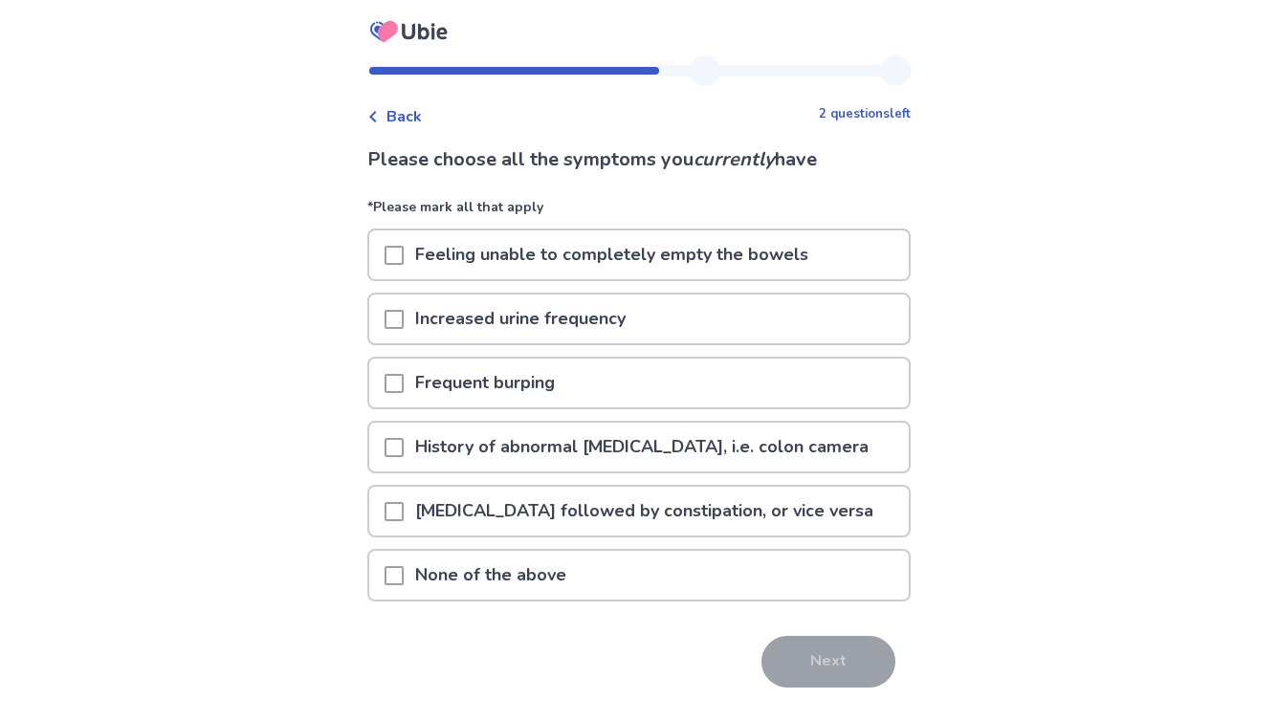
click at [404, 511] on span at bounding box center [394, 511] width 19 height 19
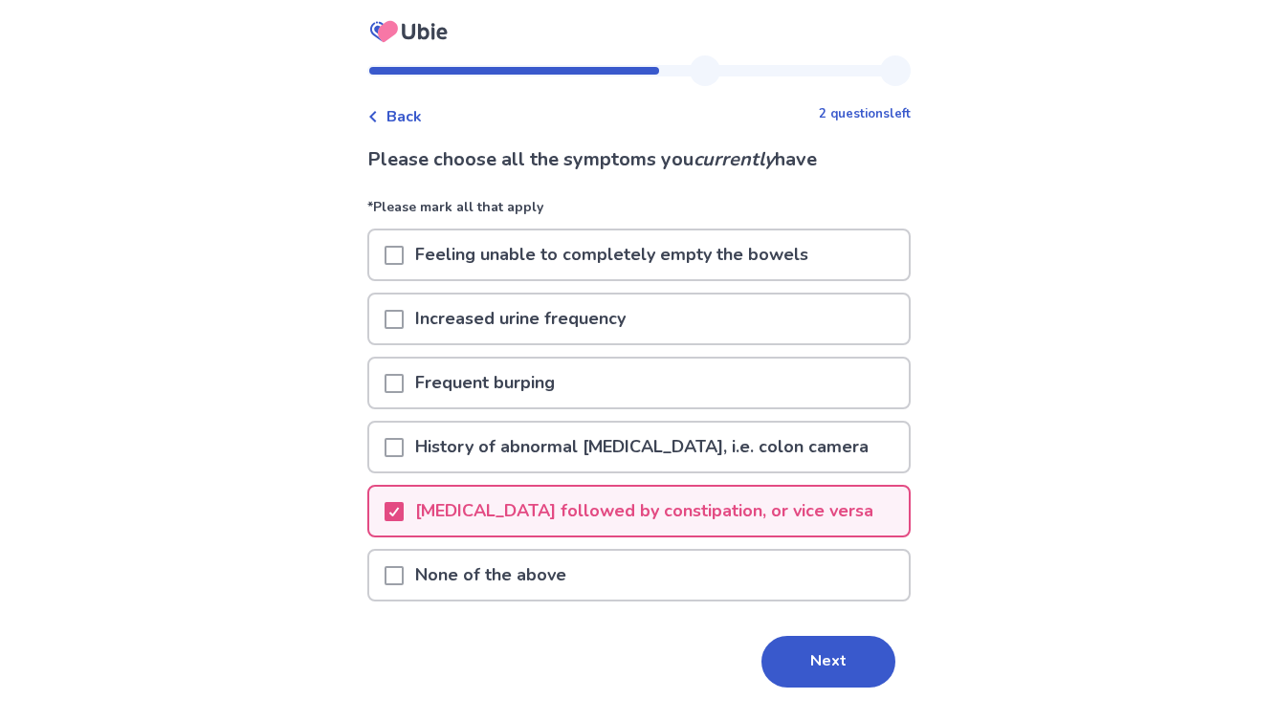
click at [404, 253] on span at bounding box center [394, 255] width 19 height 19
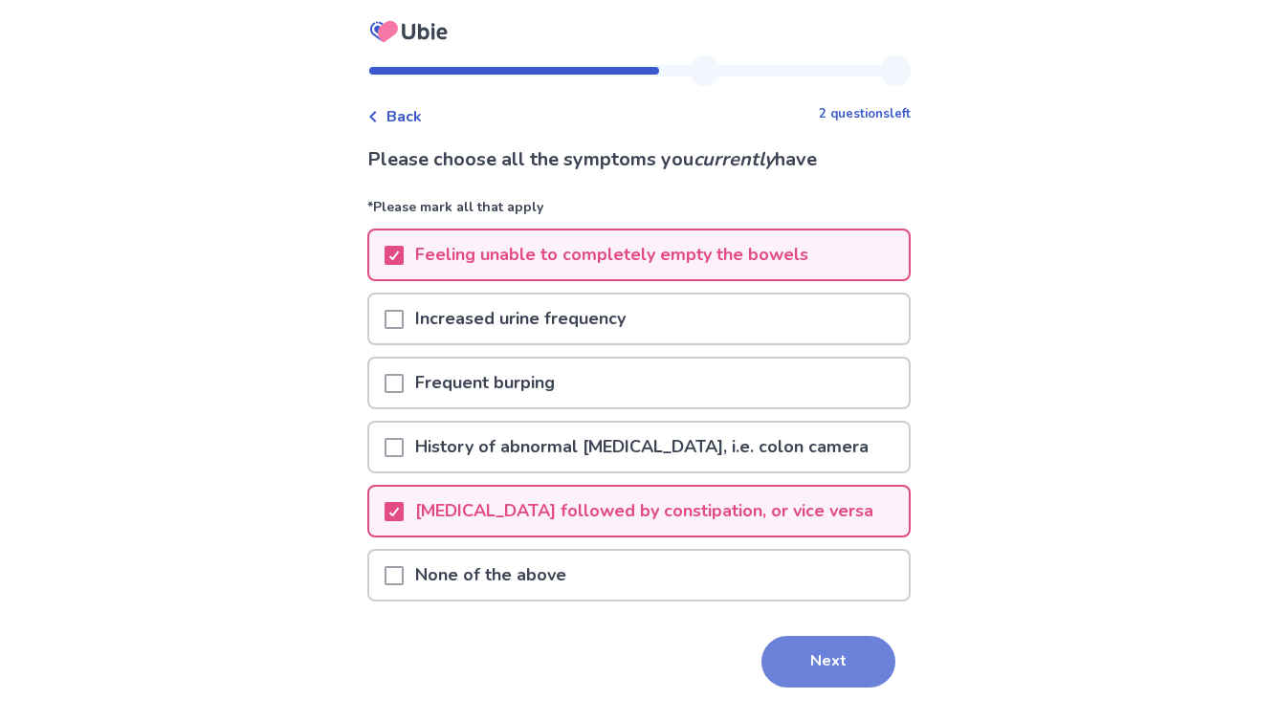
click at [810, 663] on button "Next" at bounding box center [828, 662] width 134 height 52
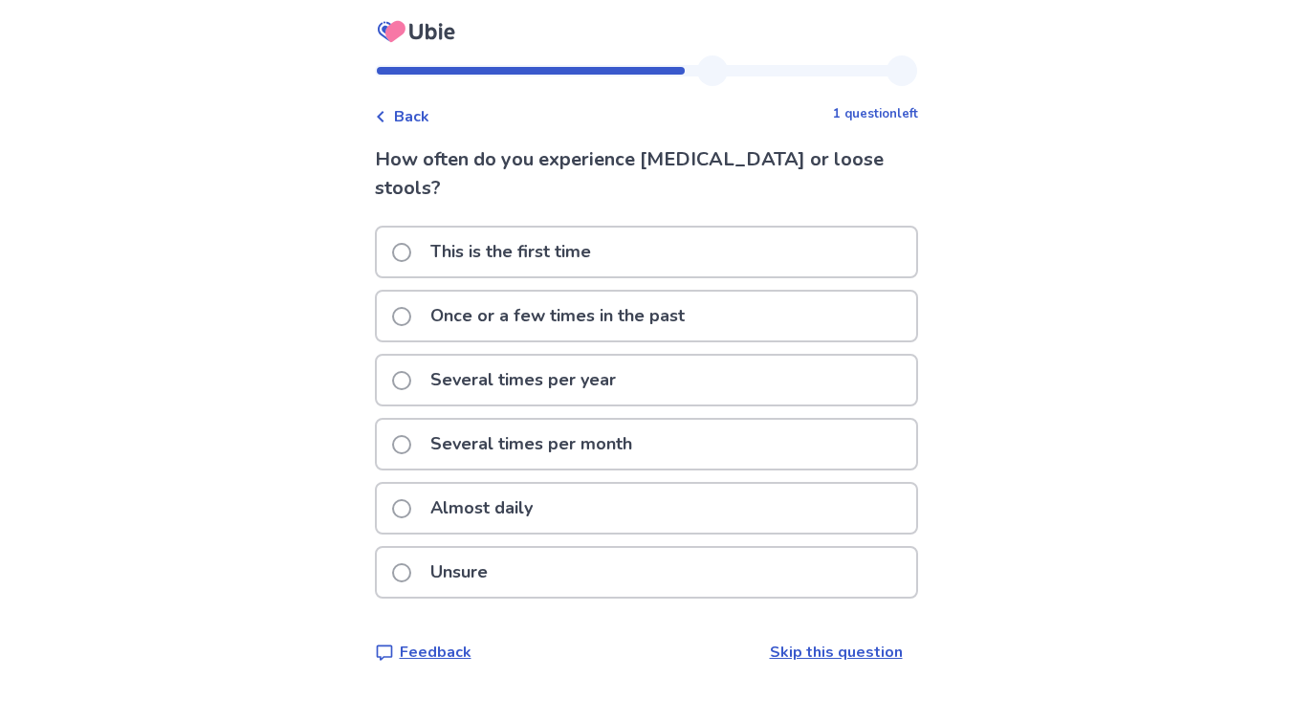
click at [411, 371] on span at bounding box center [401, 380] width 19 height 19
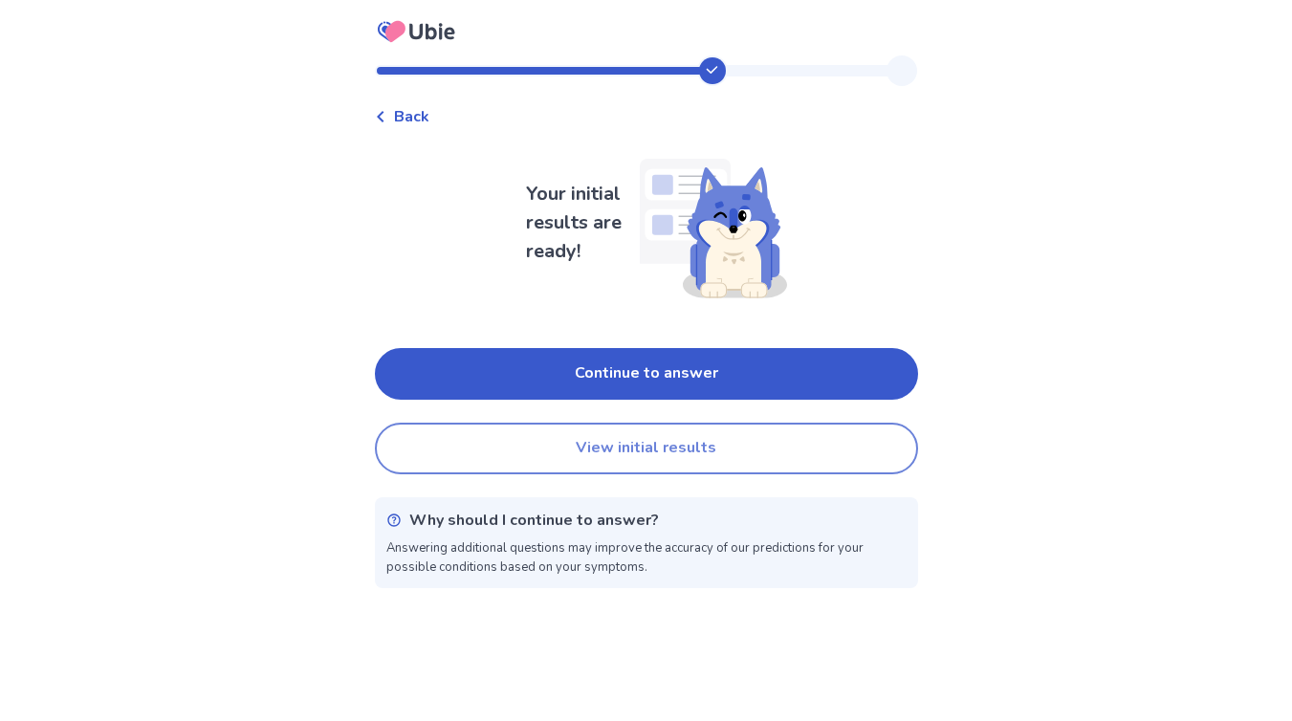
click at [609, 457] on button "View initial results" at bounding box center [646, 449] width 543 height 52
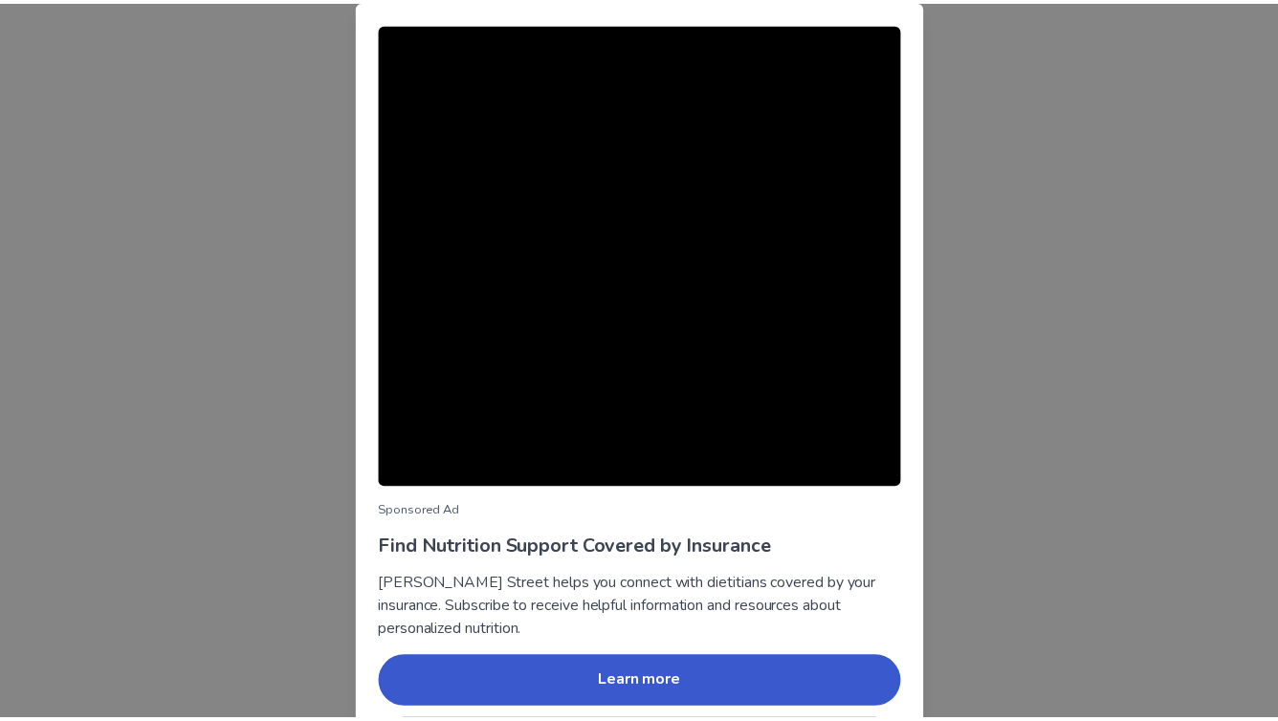
scroll to position [74, 0]
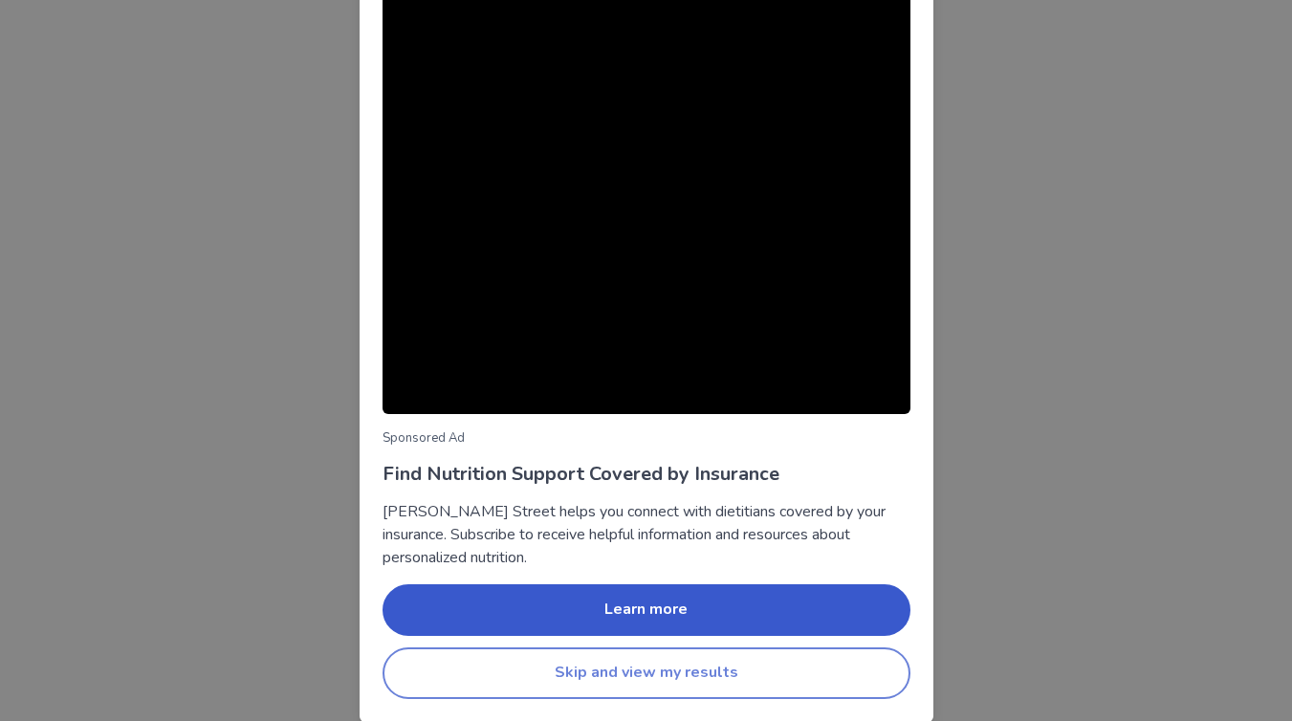
click at [656, 673] on button "Skip and view my results" at bounding box center [647, 674] width 528 height 52
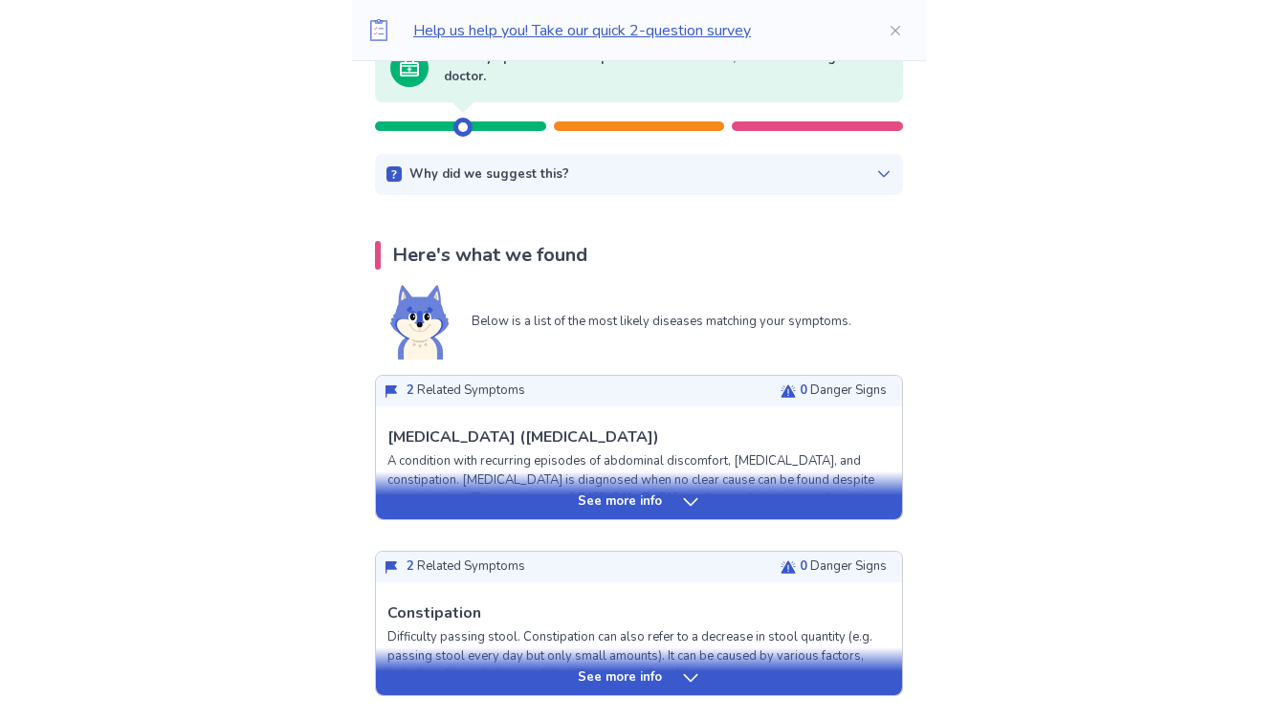
scroll to position [247, 0]
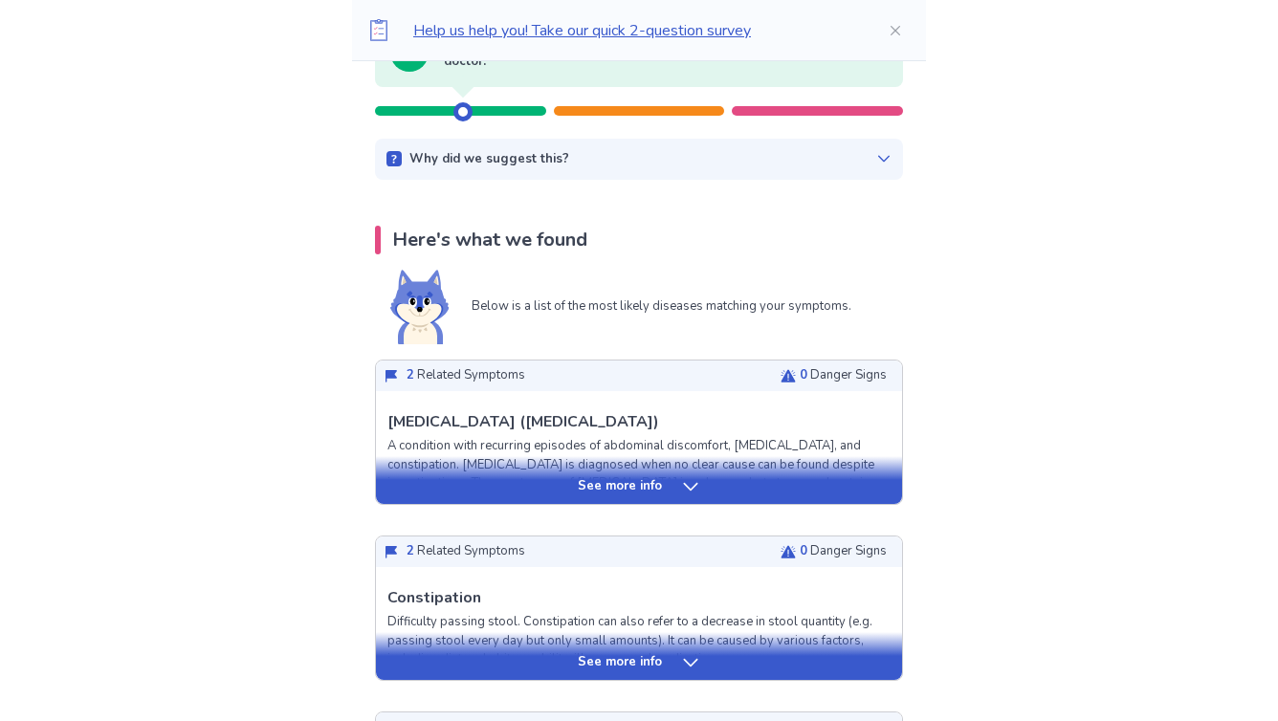
click at [876, 157] on icon at bounding box center [883, 158] width 15 height 15
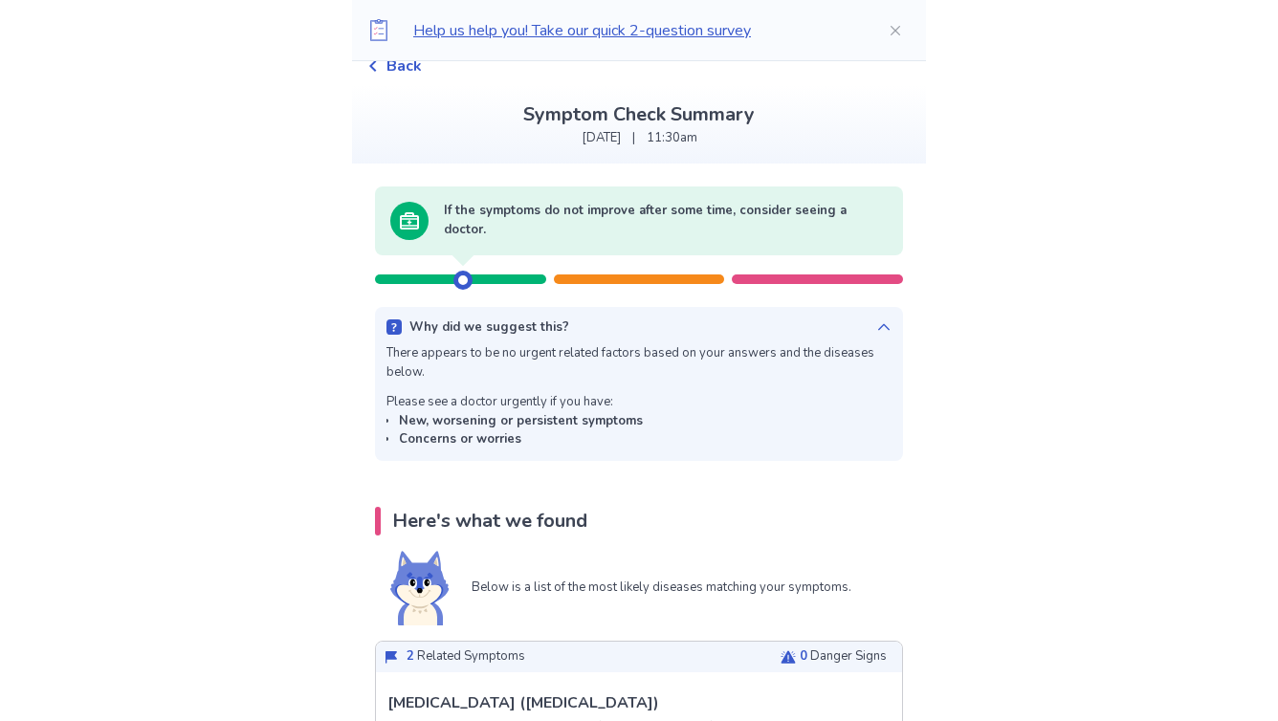
scroll to position [0, 0]
